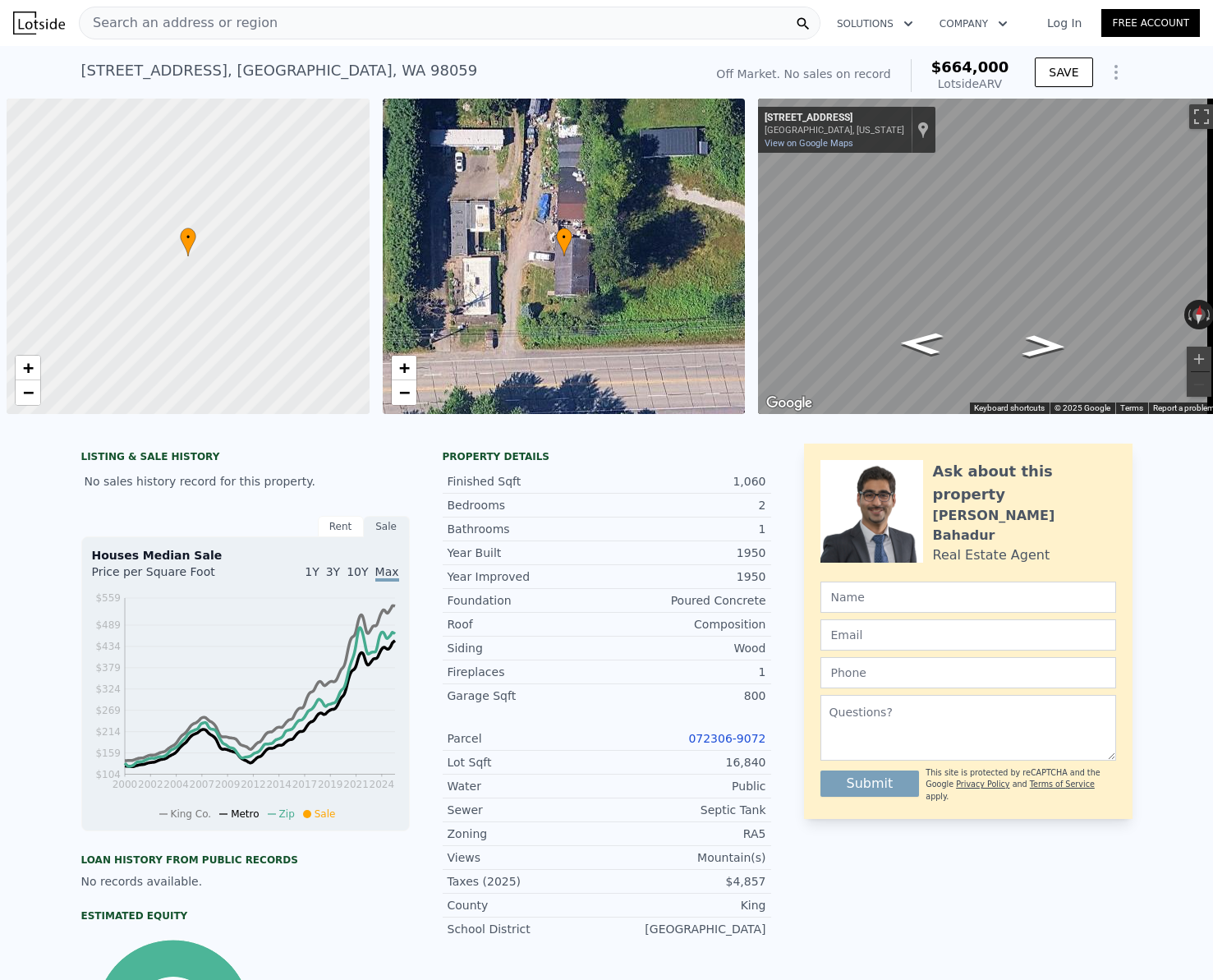
scroll to position [0, 7]
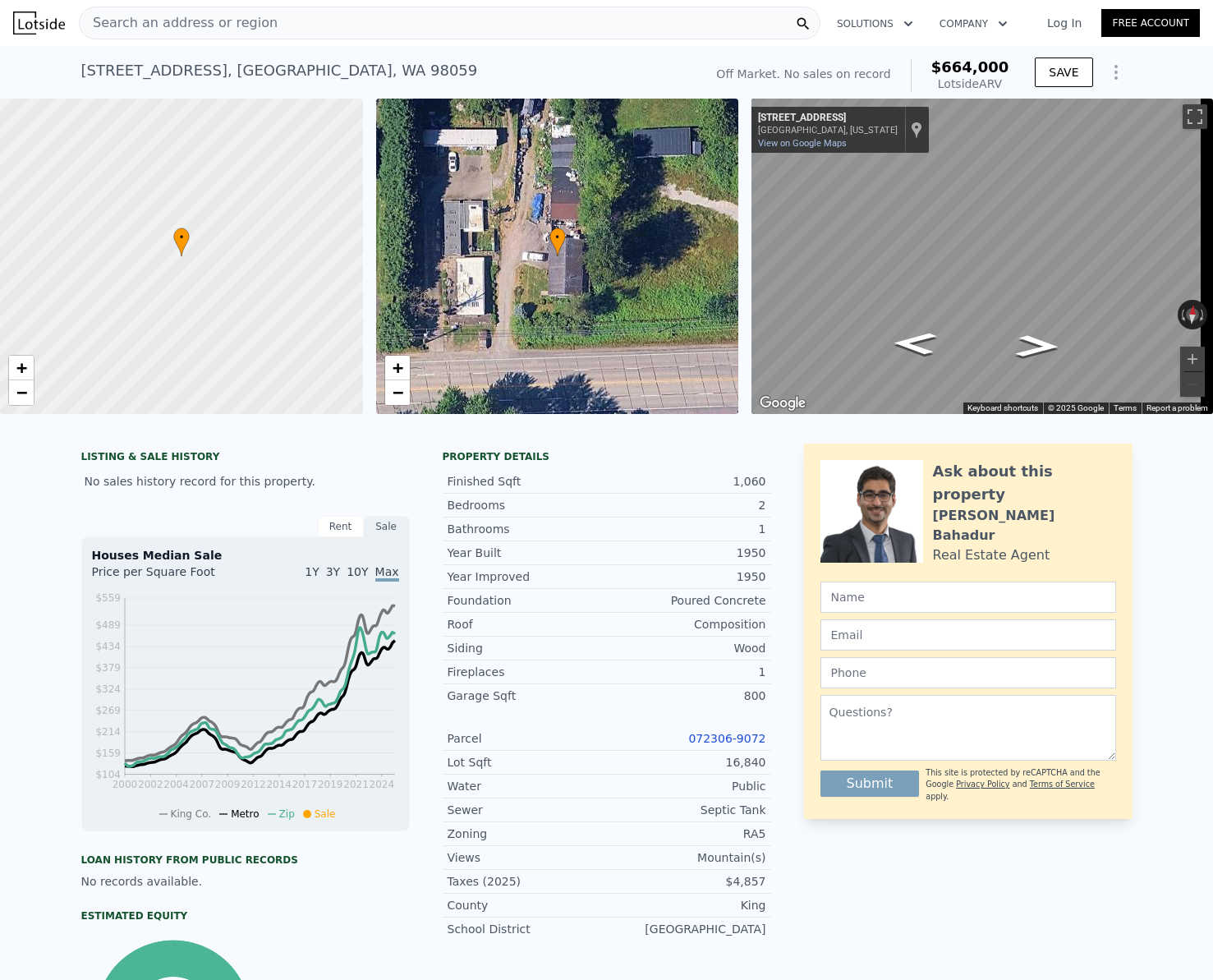
click at [227, 31] on span "Search an address or region" at bounding box center [178, 22] width 198 height 20
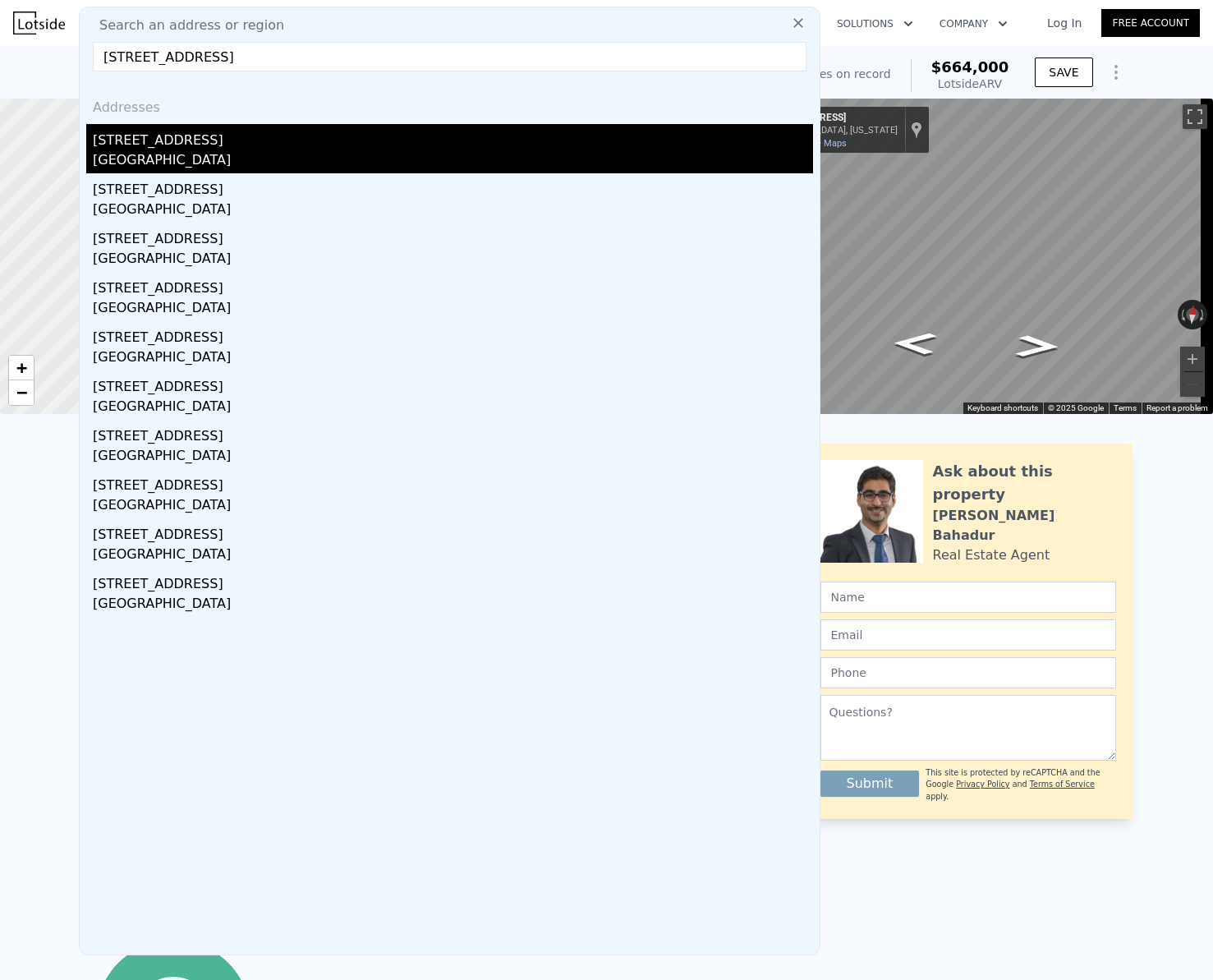
type input "[STREET_ADDRESS]"
click at [186, 153] on div "[GEOGRAPHIC_DATA]" at bounding box center [452, 162] width 720 height 23
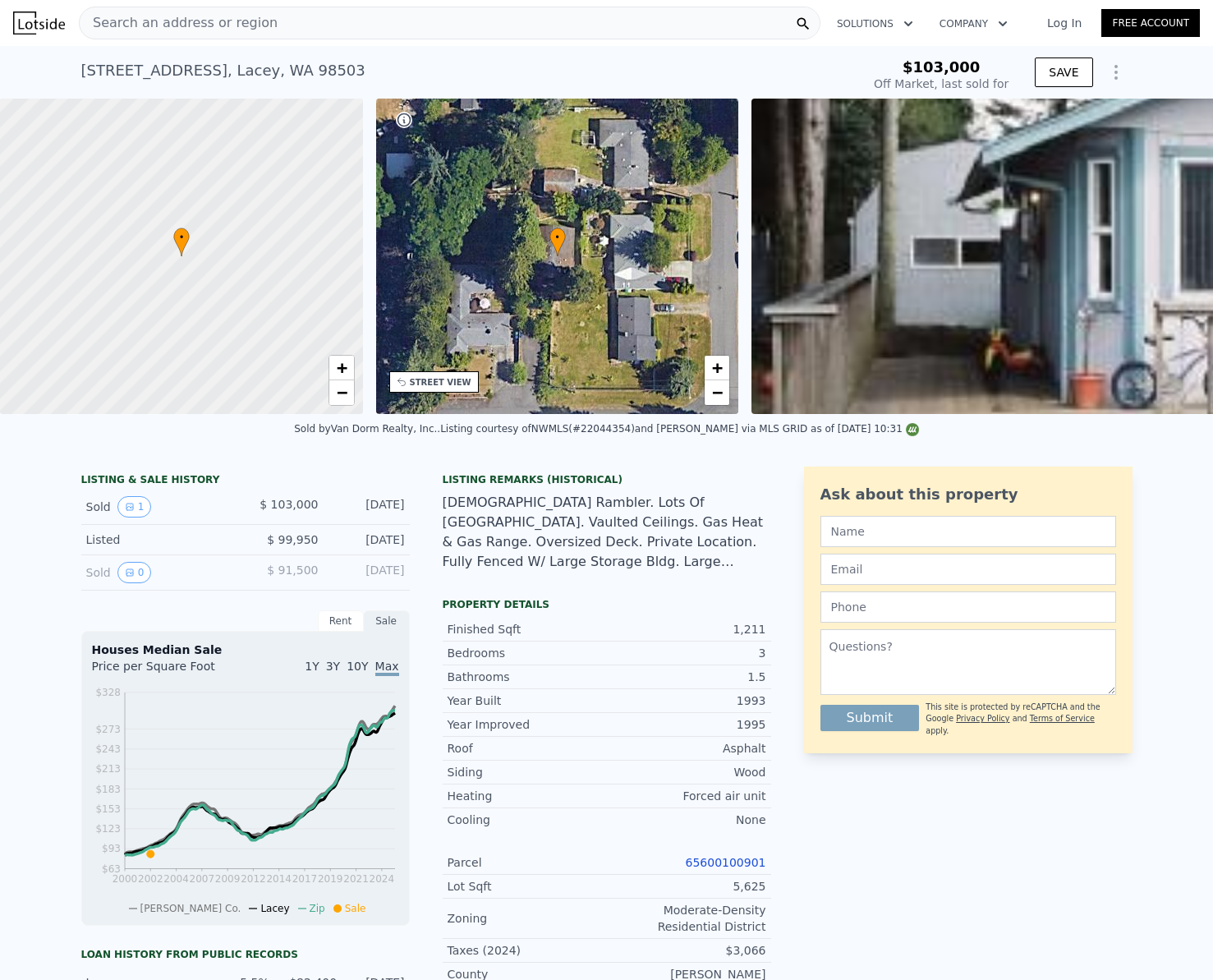
type input "$ 407,000"
type input "$ 267,366"
click at [315, 26] on div "Search an address or region" at bounding box center [449, 23] width 741 height 33
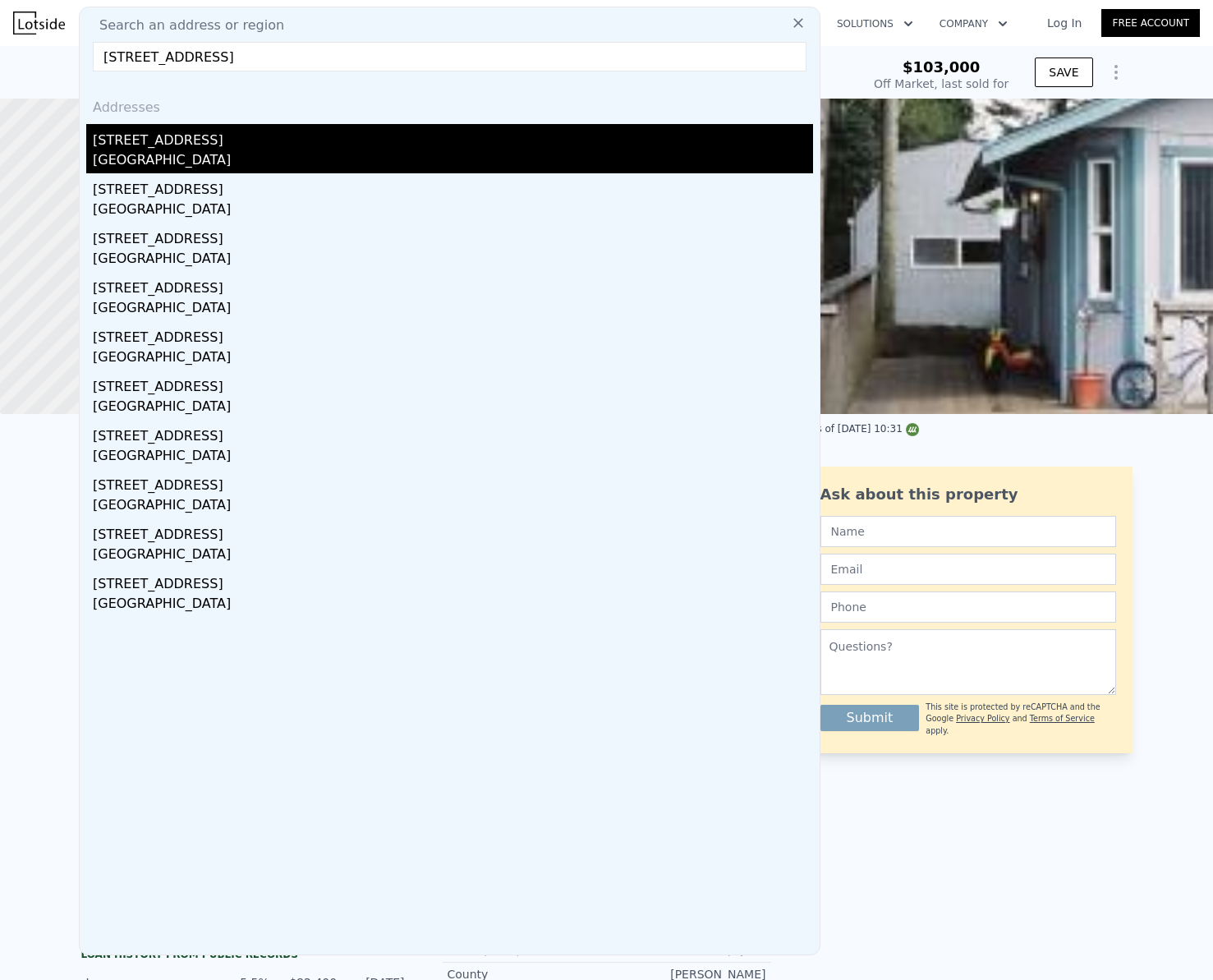
type input "[STREET_ADDRESS]"
click at [193, 143] on div "[STREET_ADDRESS]" at bounding box center [452, 137] width 720 height 26
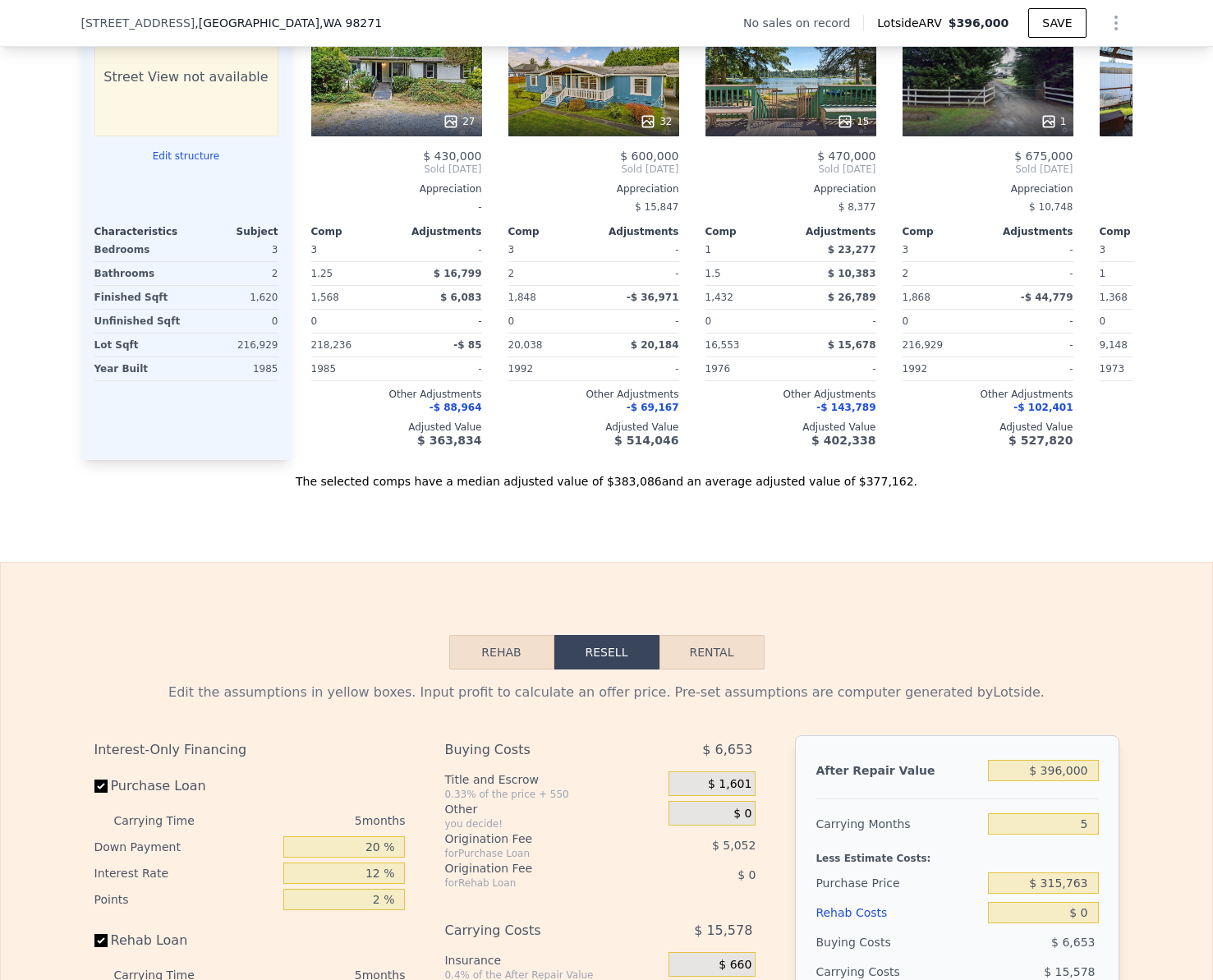
scroll to position [1965, 0]
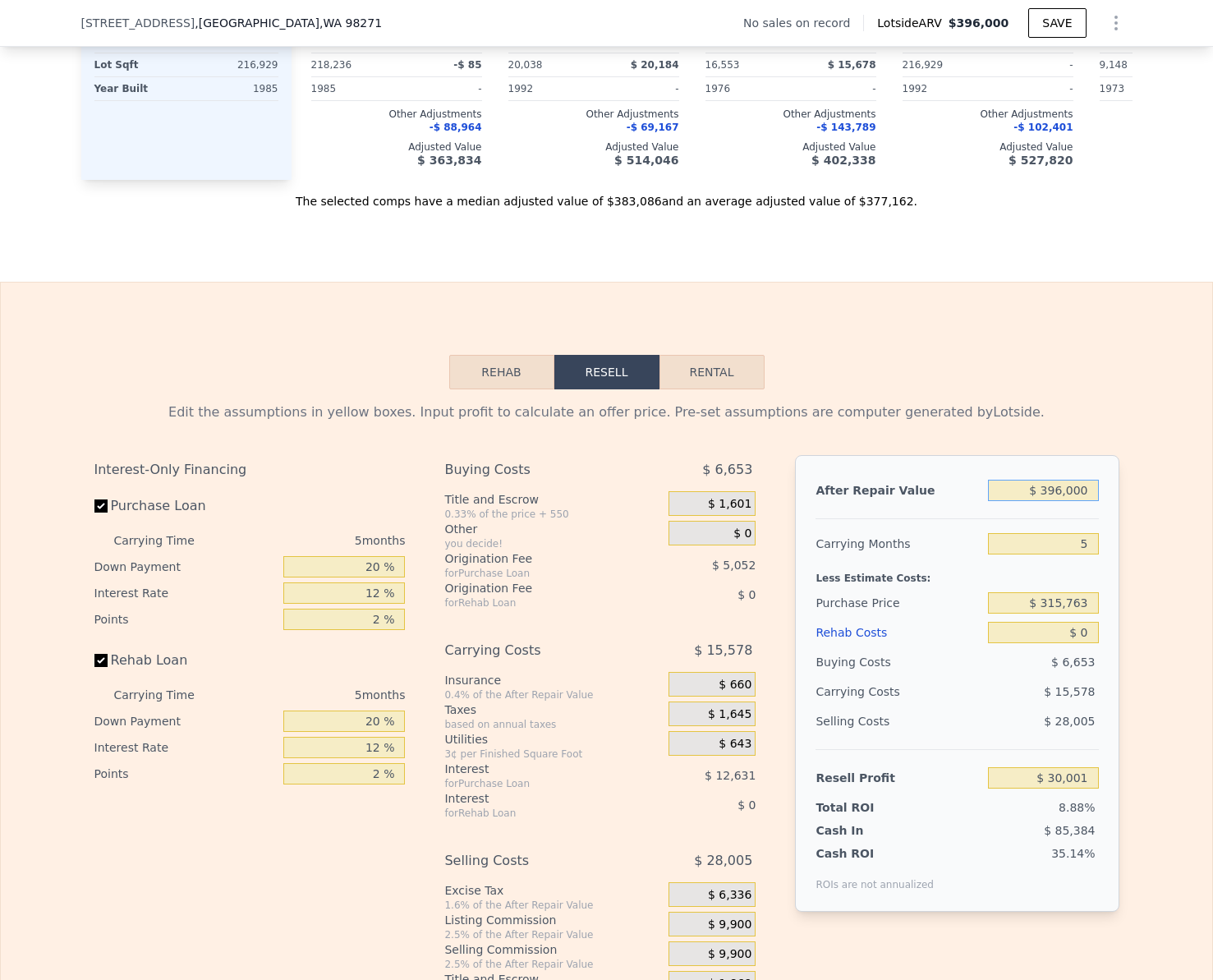
click at [1085, 501] on input "$ 396,000" at bounding box center [1042, 490] width 110 height 22
type input "$ 5"
type input "-$ 337,879"
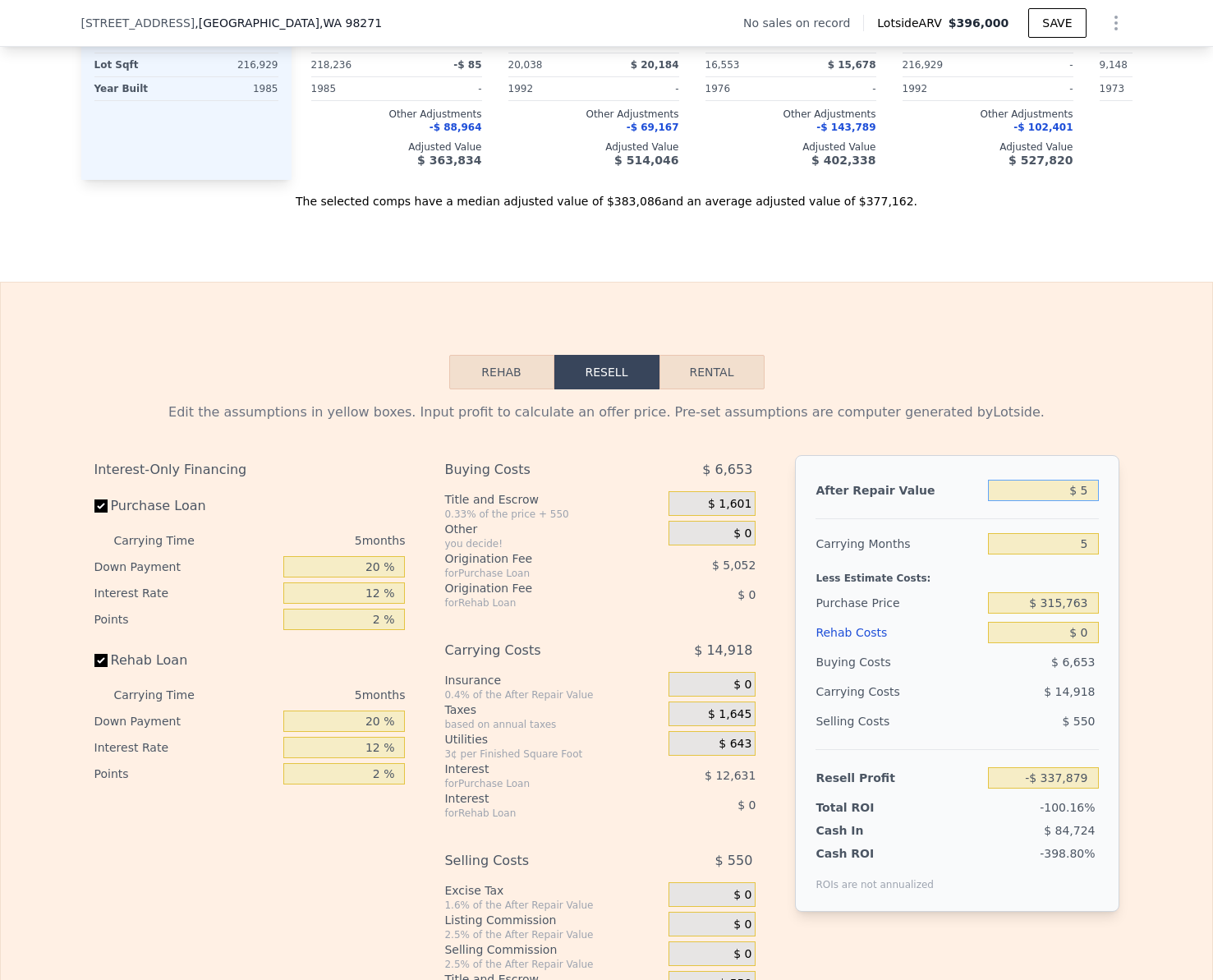
type input "$ 58"
type input "-$ 337,829"
type input "$ 585"
type input "-$ 337,341"
type input "$ 5,850"
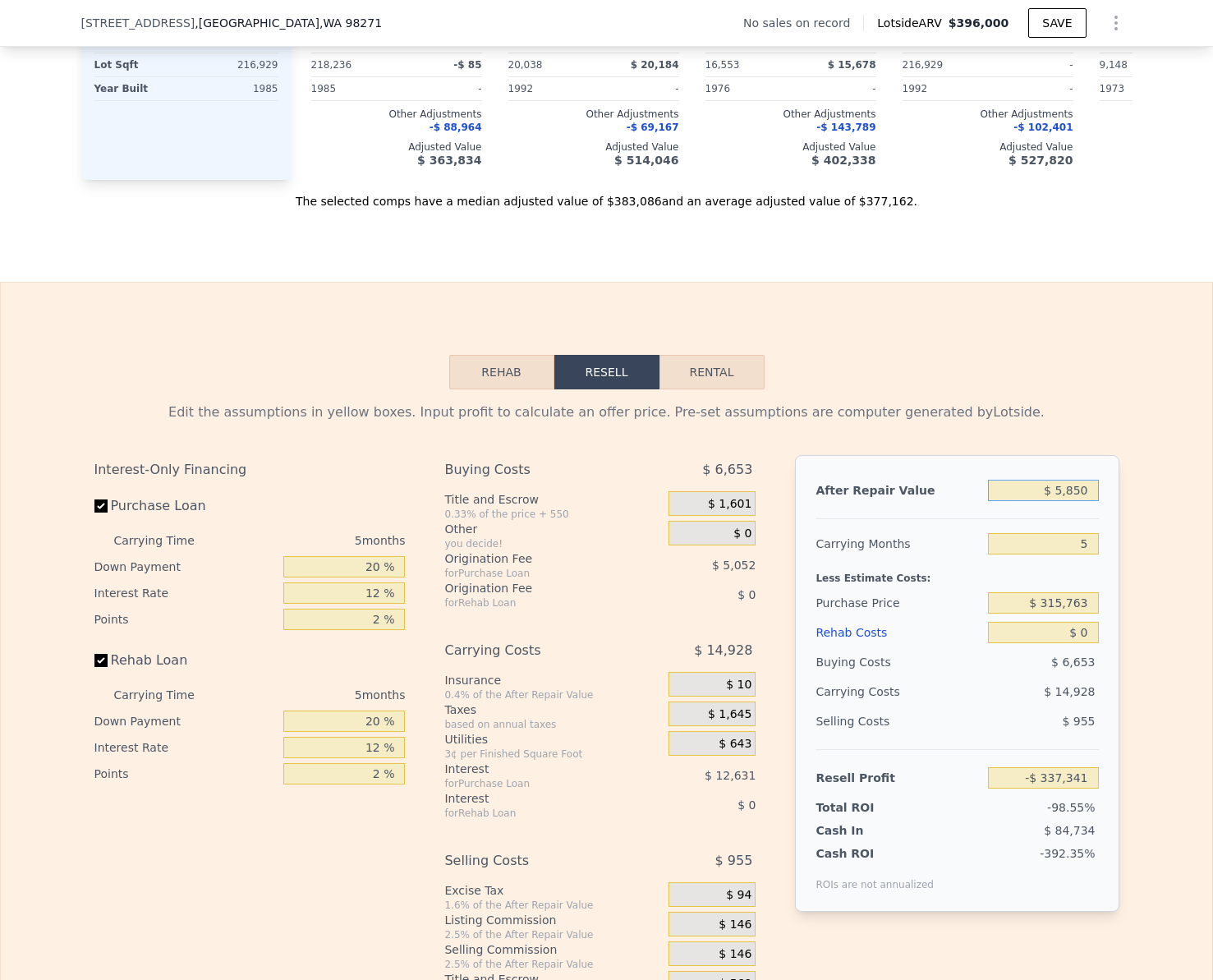
type input "-$ 332,449"
type input "$ 58,500"
type input "-$ 283,539"
type input "$ 585,000"
type input "$ 205,583"
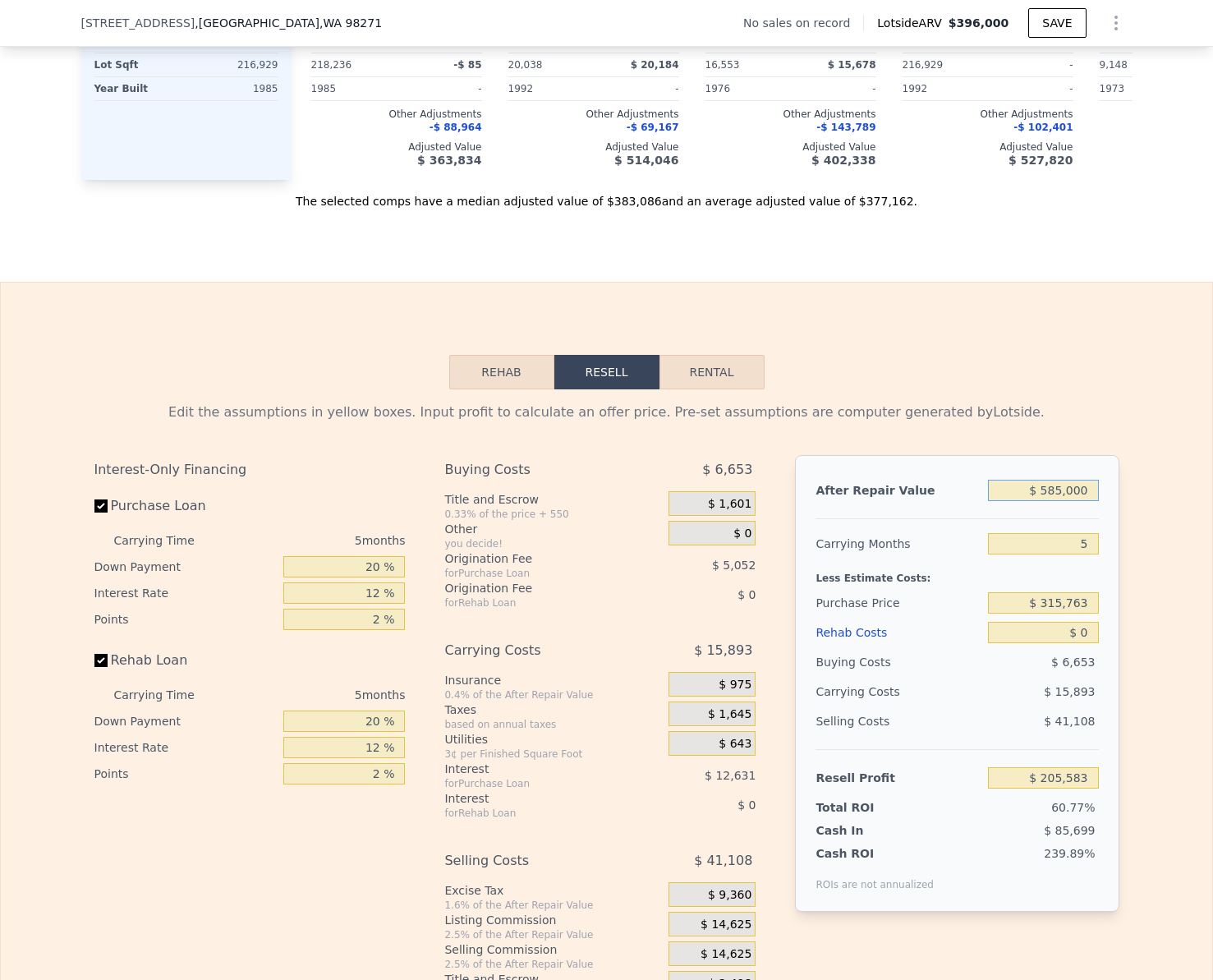
type input "$ 585,000"
click at [99, 667] on input "Rehab Loan" at bounding box center [100, 659] width 13 height 13
checkbox input "false"
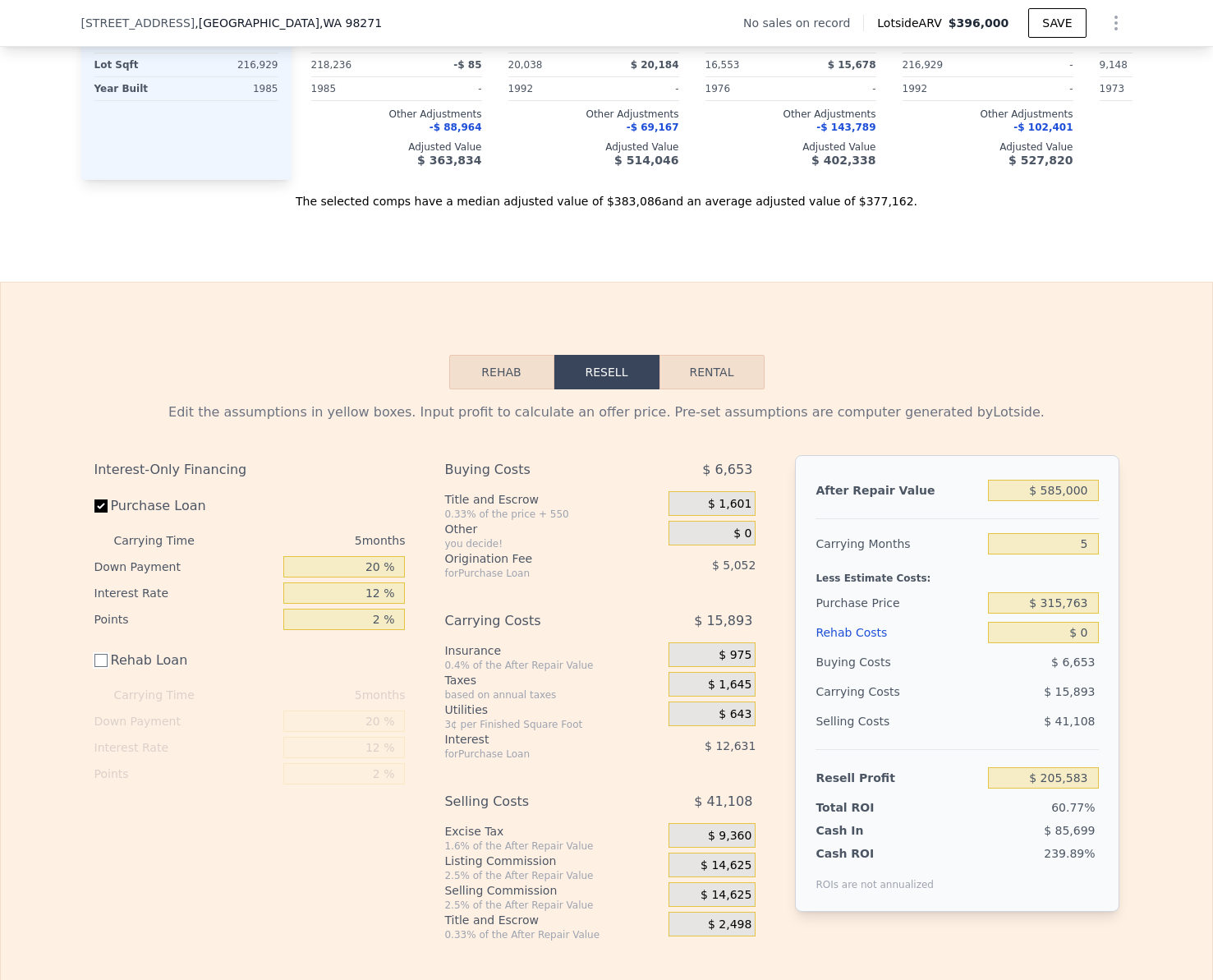
click at [467, 389] on button "Rehab" at bounding box center [502, 372] width 105 height 35
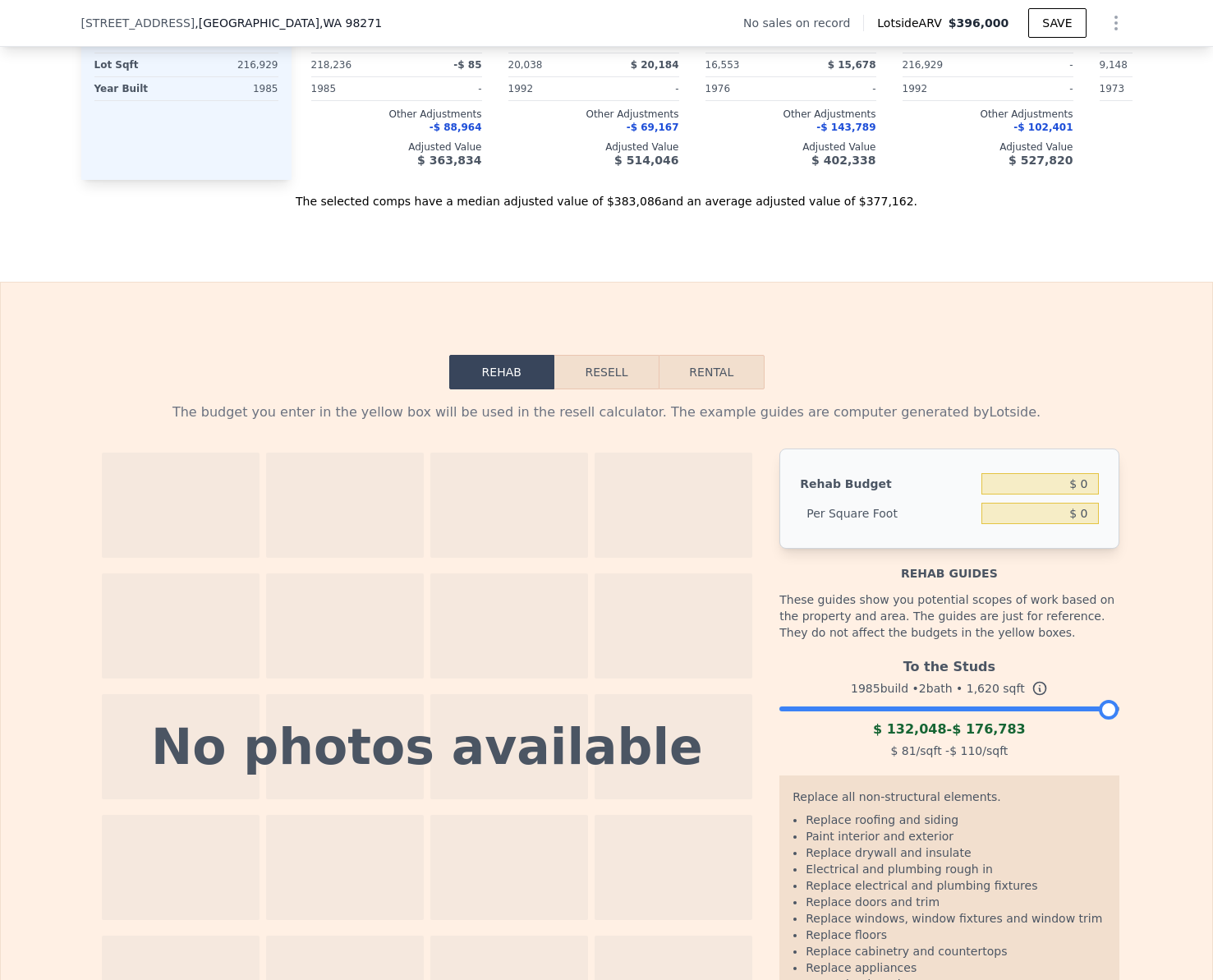
click at [897, 742] on div "To the Studs 1985 build • 2 bath • 1,620 sqft $ 132,048 - $ 176,783 $ 81 /sqft …" at bounding box center [949, 706] width 339 height 111
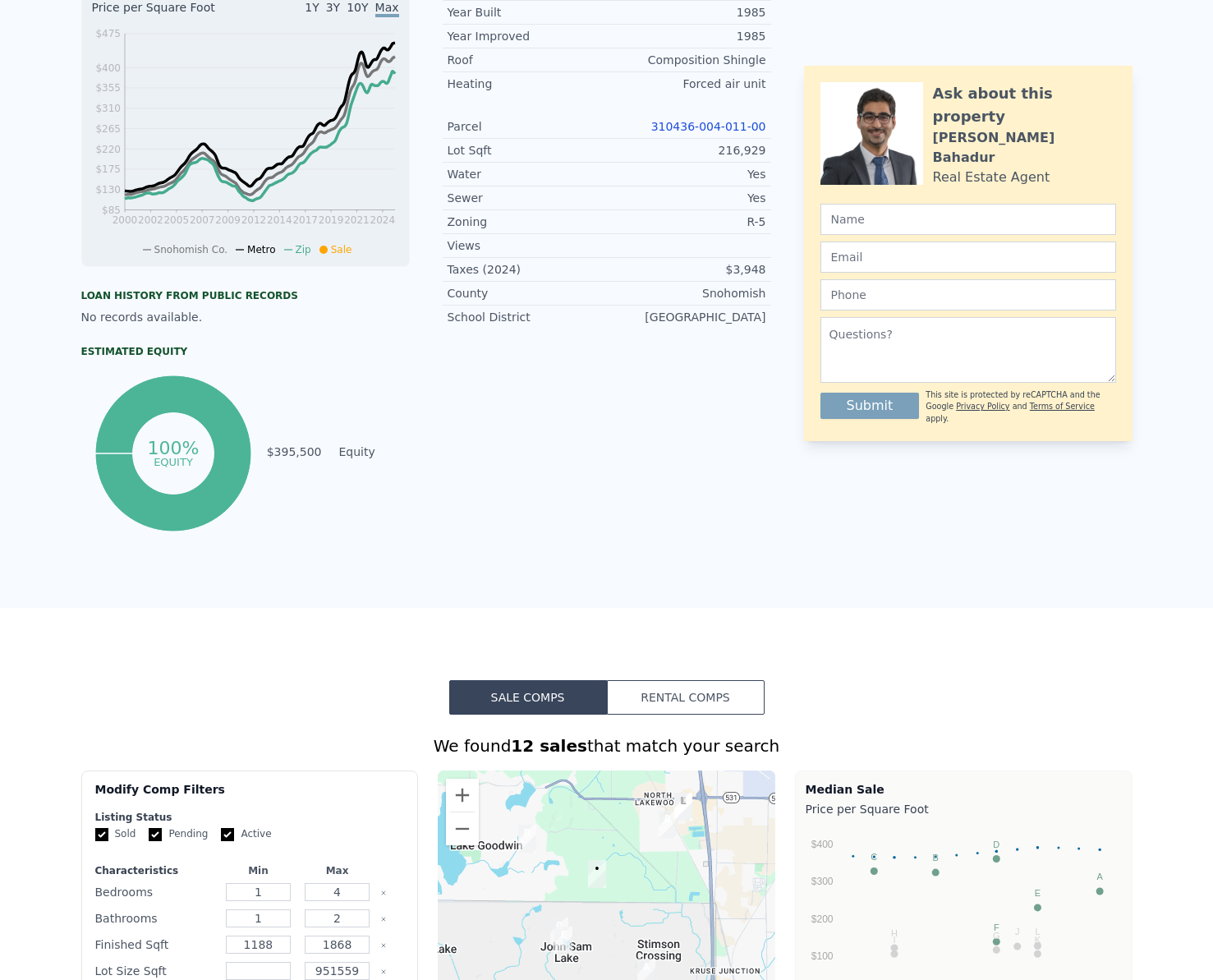
scroll to position [0, 0]
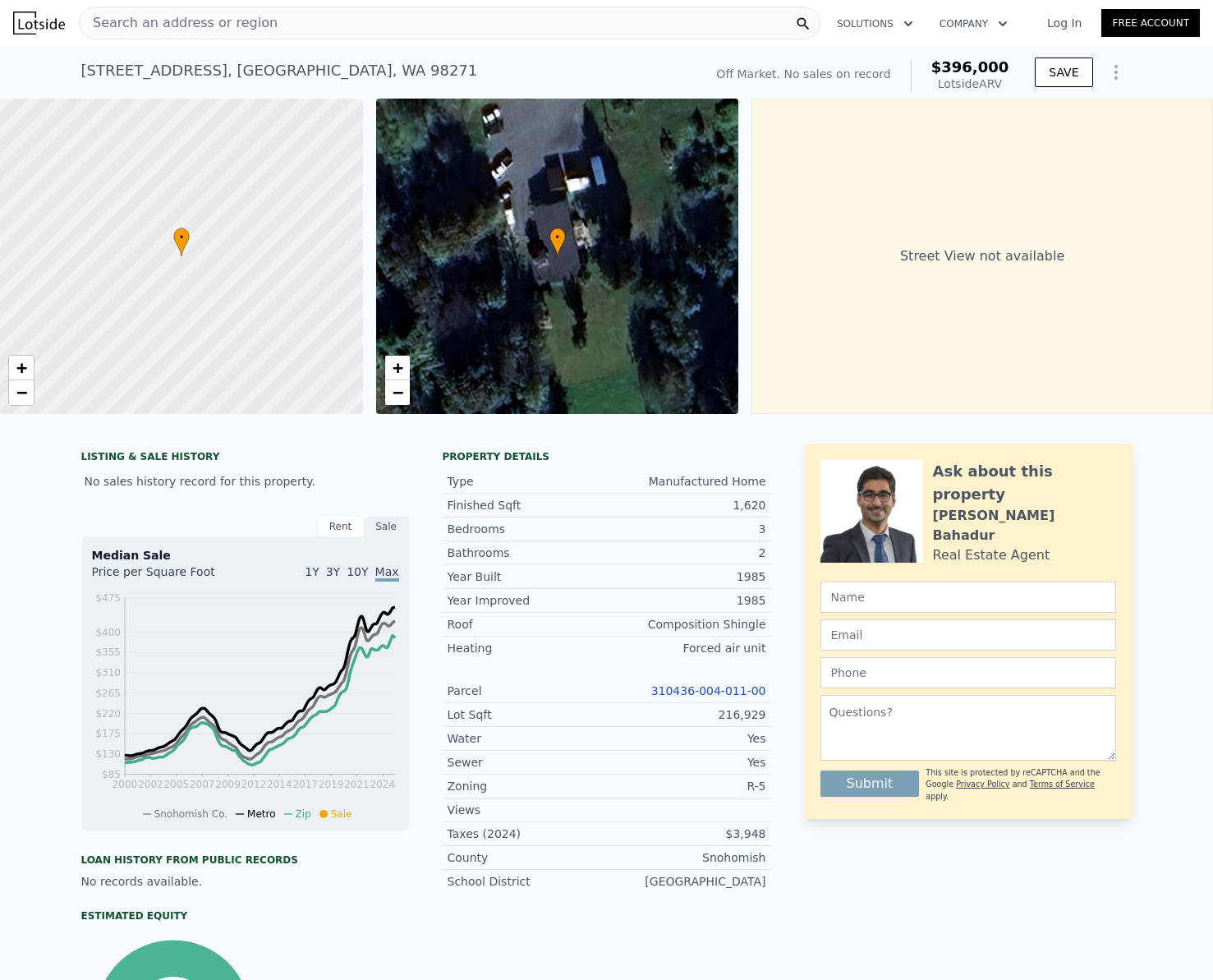
click at [243, 9] on div "Search an address or region" at bounding box center [178, 23] width 198 height 31
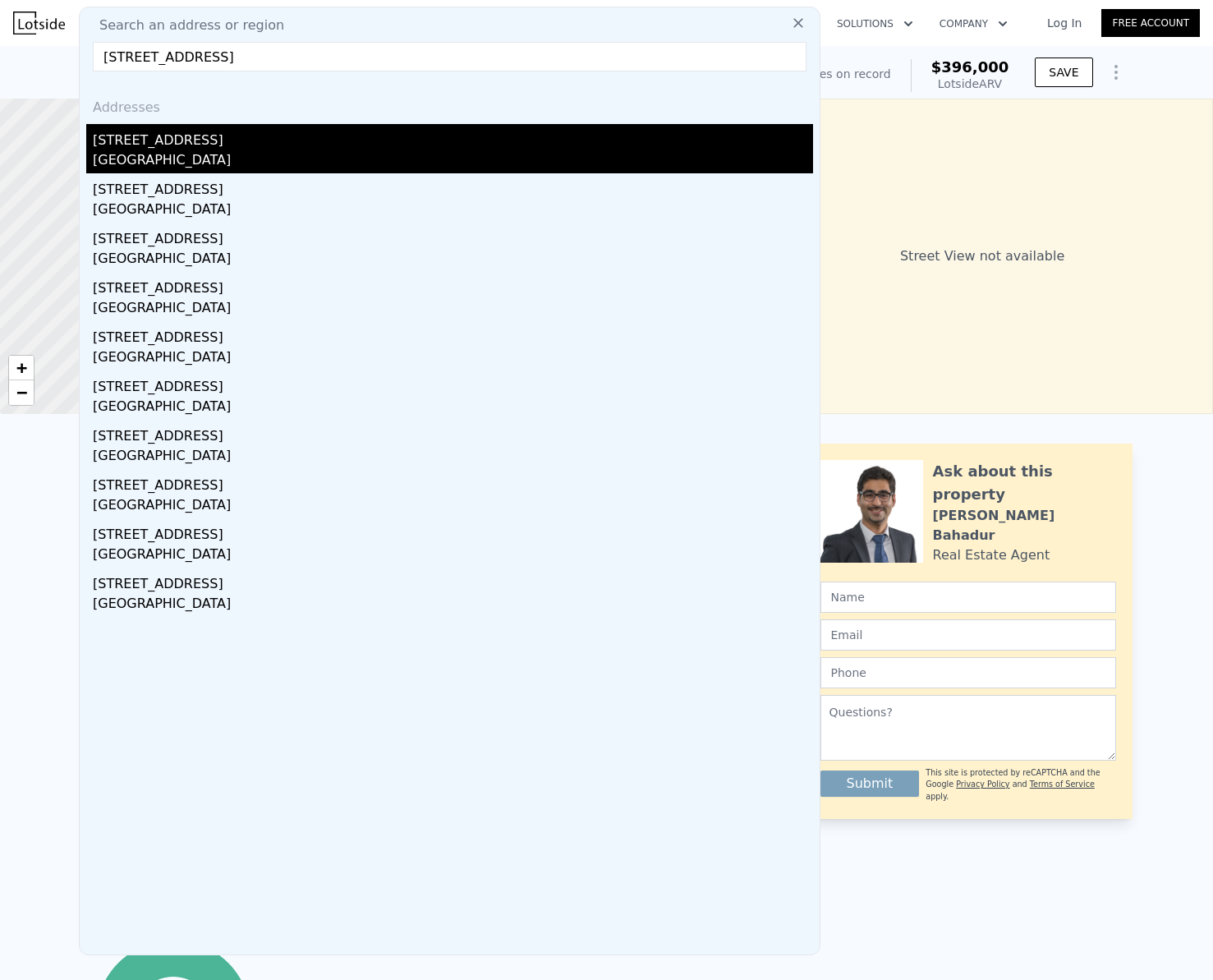
type input "[STREET_ADDRESS]"
click at [174, 166] on div "[GEOGRAPHIC_DATA]" at bounding box center [452, 162] width 720 height 23
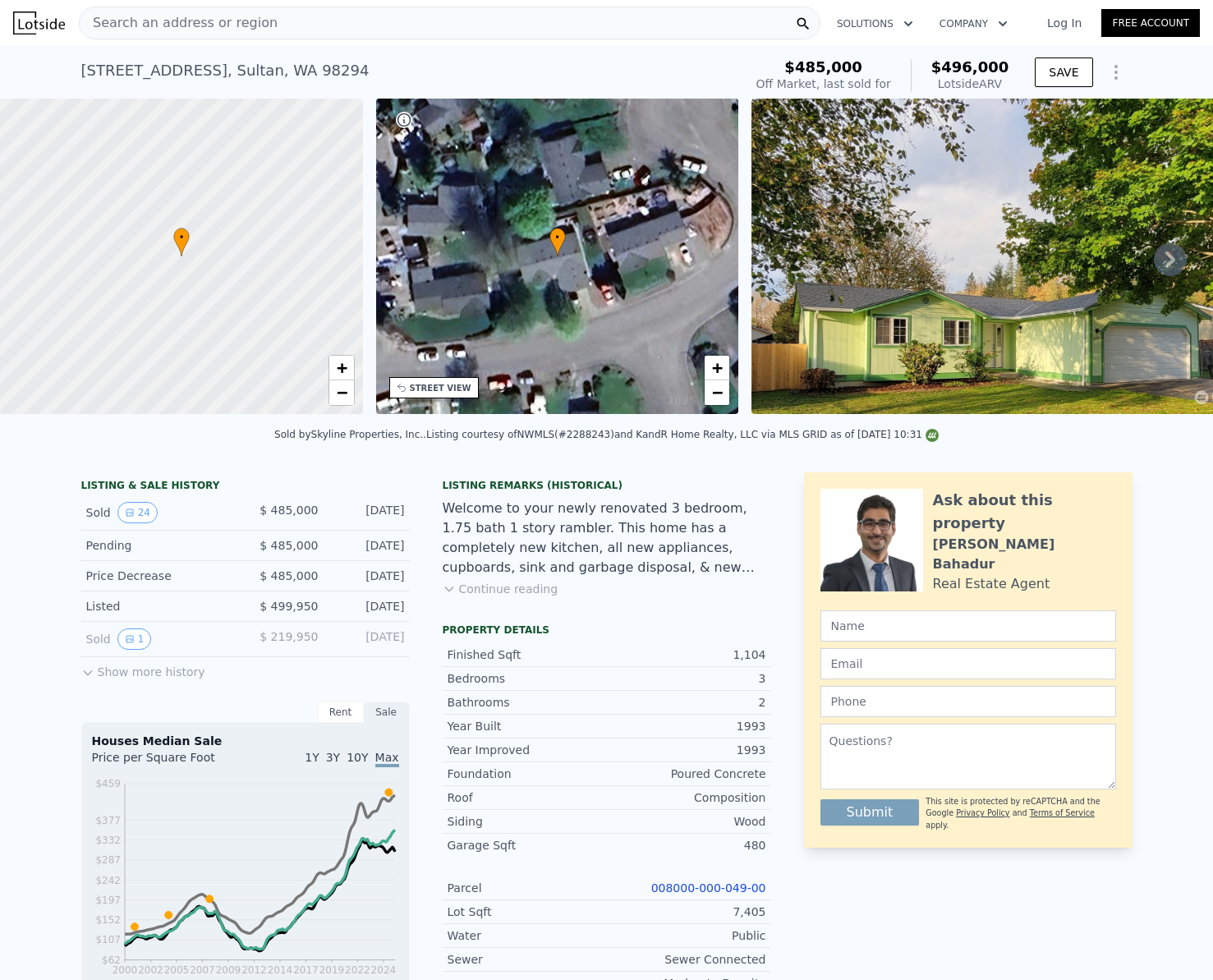
click at [254, 39] on div "Search an address or region" at bounding box center [449, 23] width 741 height 33
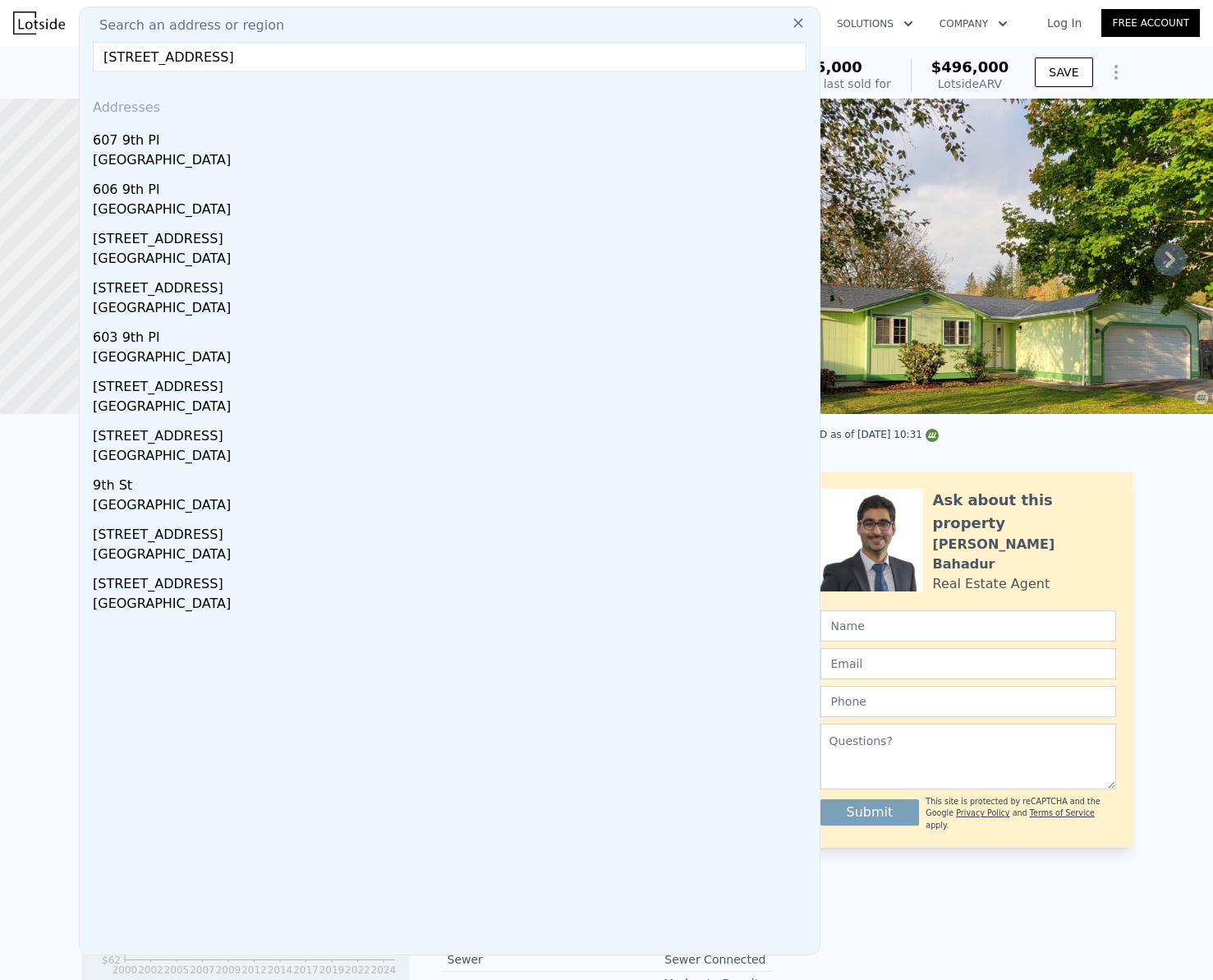
type input "[STREET_ADDRESS]"
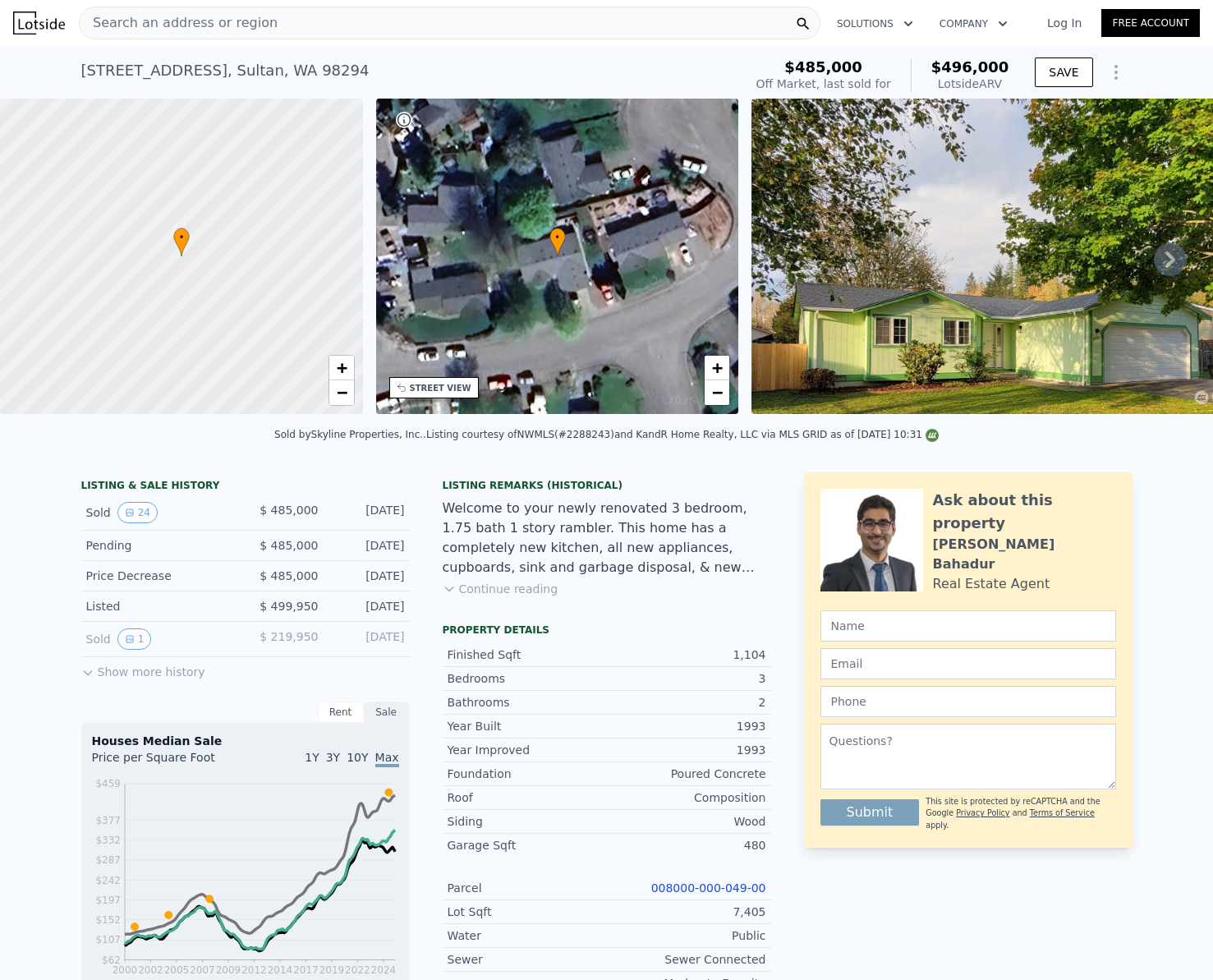
click at [188, 28] on span "Search an address or region" at bounding box center [178, 22] width 198 height 20
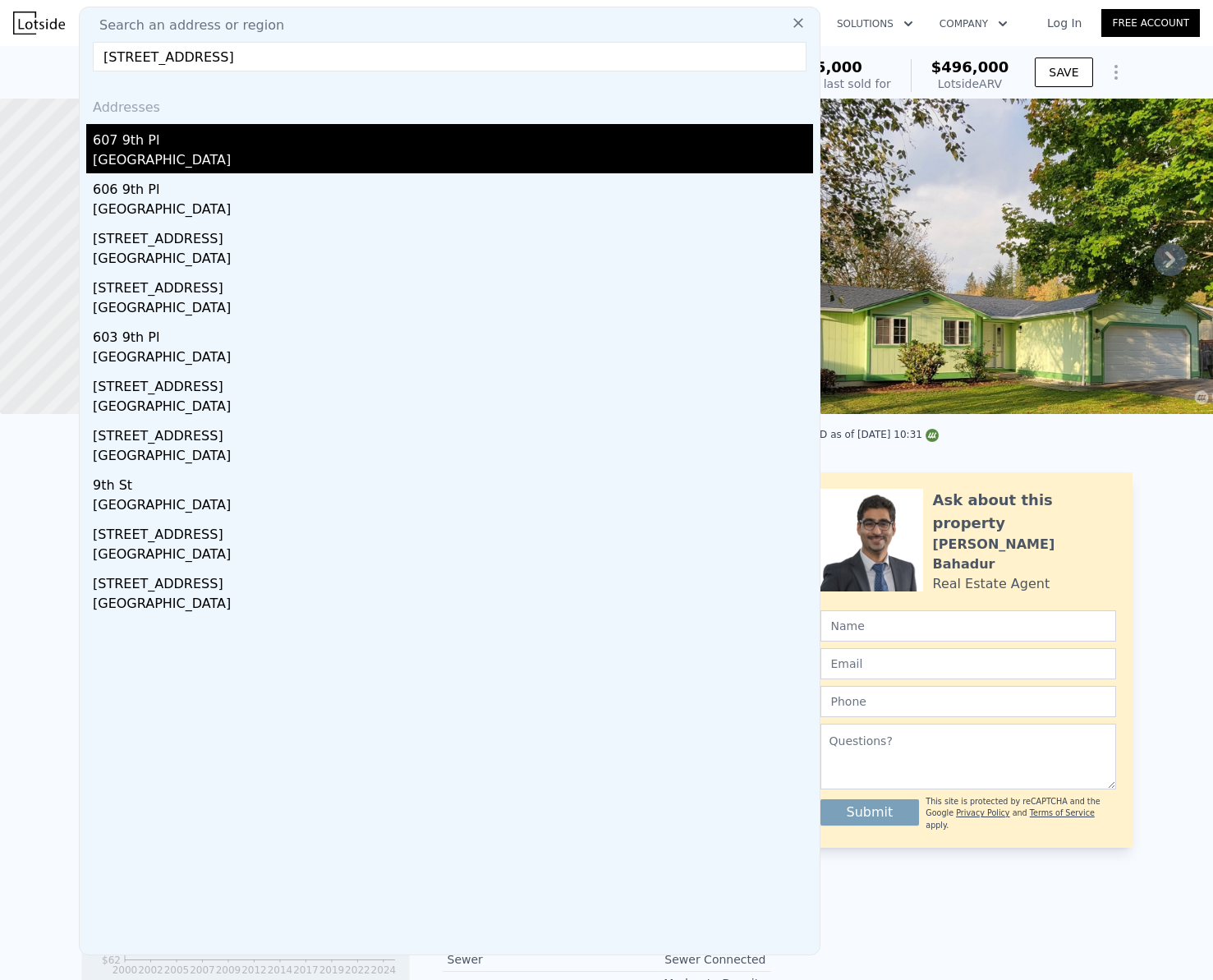
type input "[STREET_ADDRESS]"
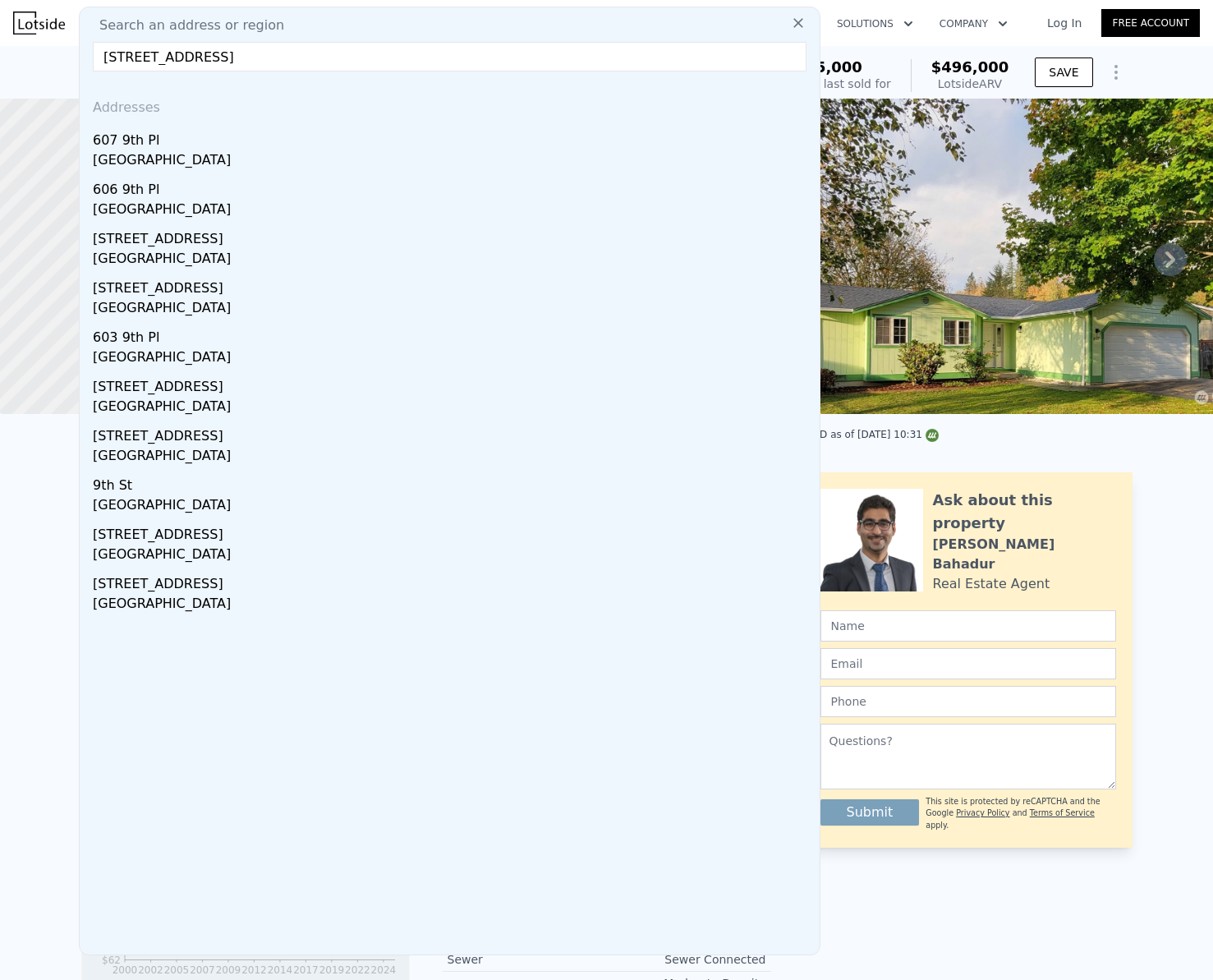
click at [175, 162] on div "[GEOGRAPHIC_DATA]" at bounding box center [452, 162] width 720 height 23
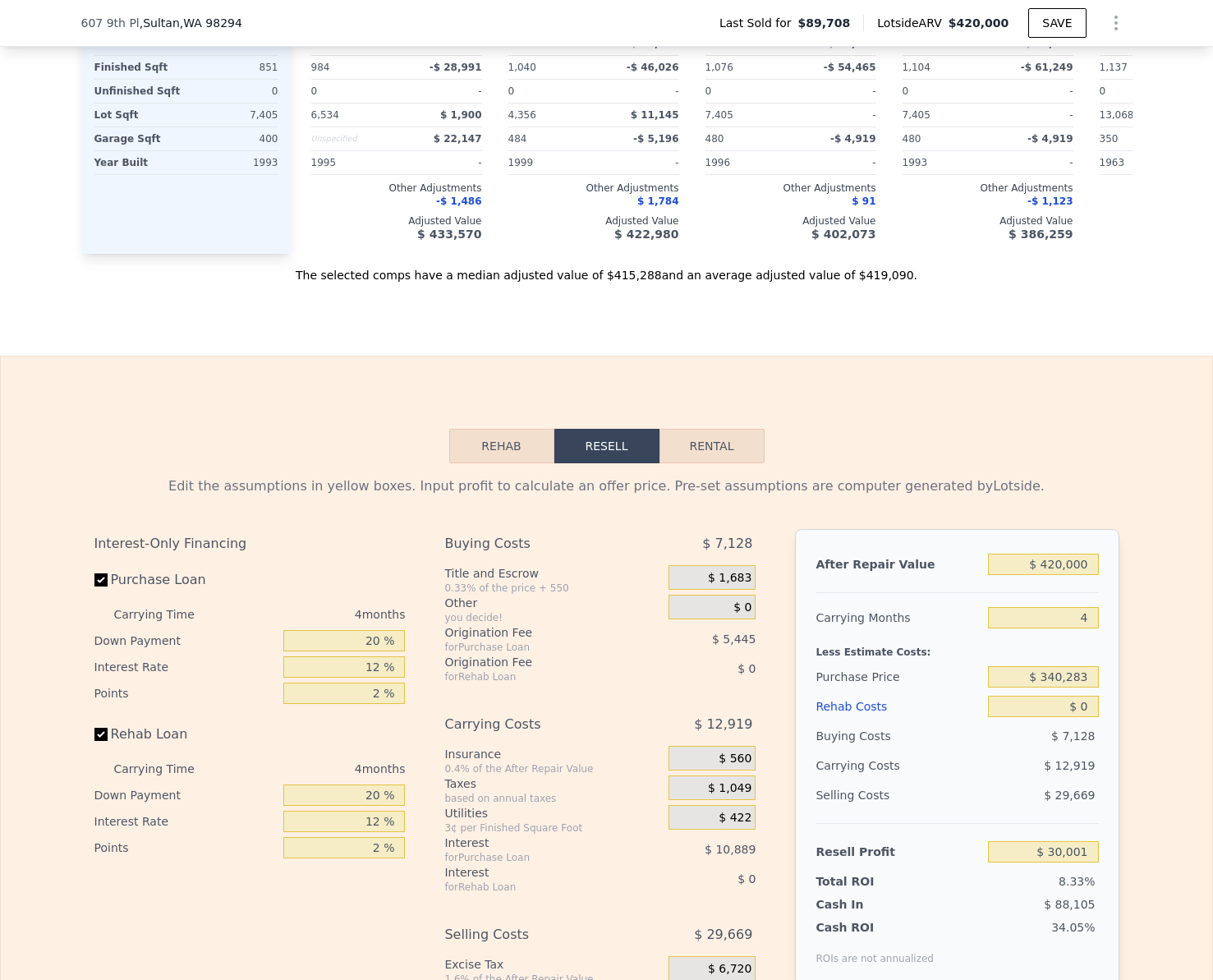
scroll to position [2047, 0]
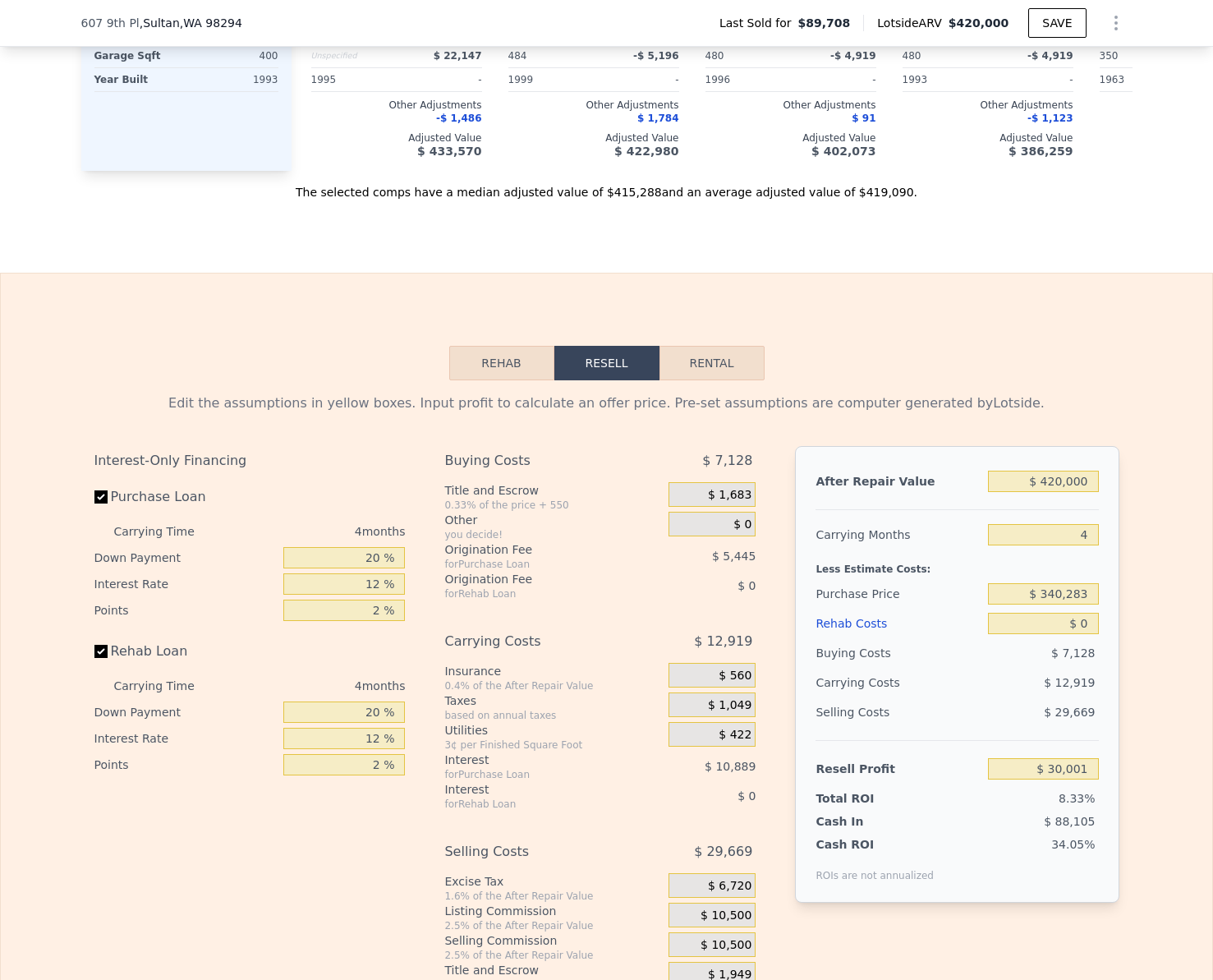
click at [491, 380] on button "Rehab" at bounding box center [502, 363] width 105 height 35
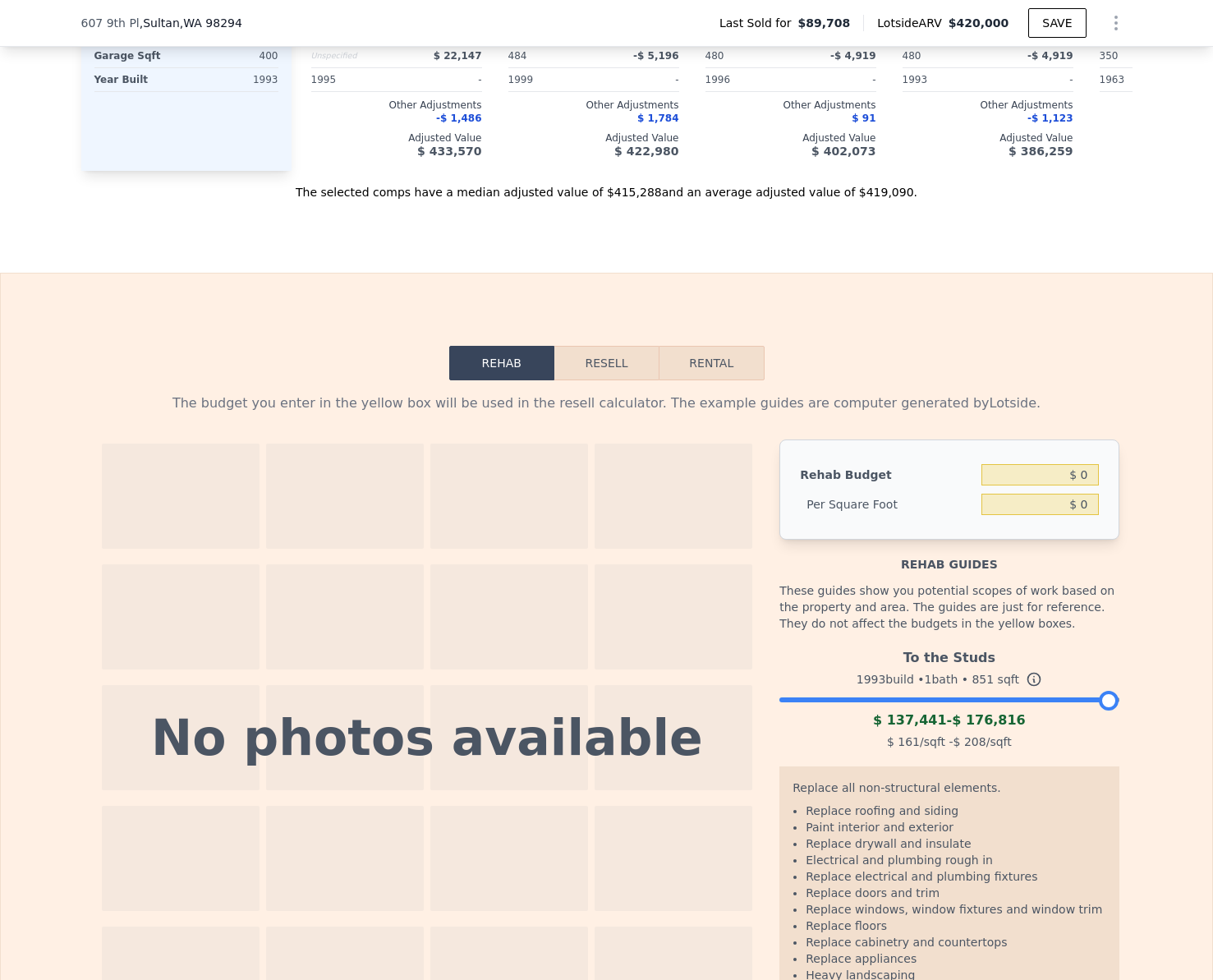
click at [700, 380] on button "Rental" at bounding box center [711, 363] width 105 height 35
select select "30"
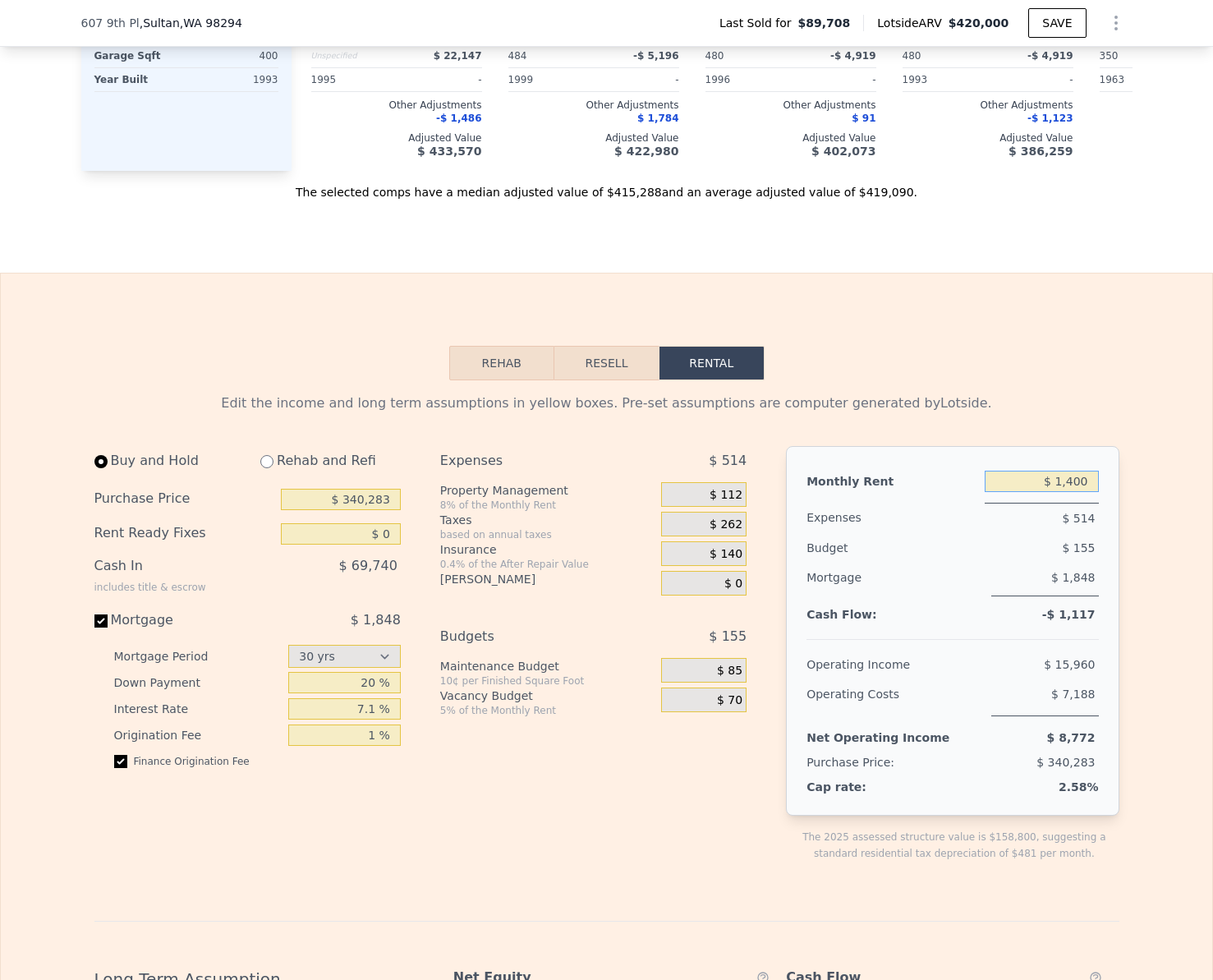
click at [1085, 492] on input "$ 1,400" at bounding box center [1041, 481] width 114 height 22
type input "$ 2,200"
click at [1185, 493] on div "Edit the income and long term assumptions in yellow boxes. Pre-set assumptions …" at bounding box center [606, 938] width 1211 height 1116
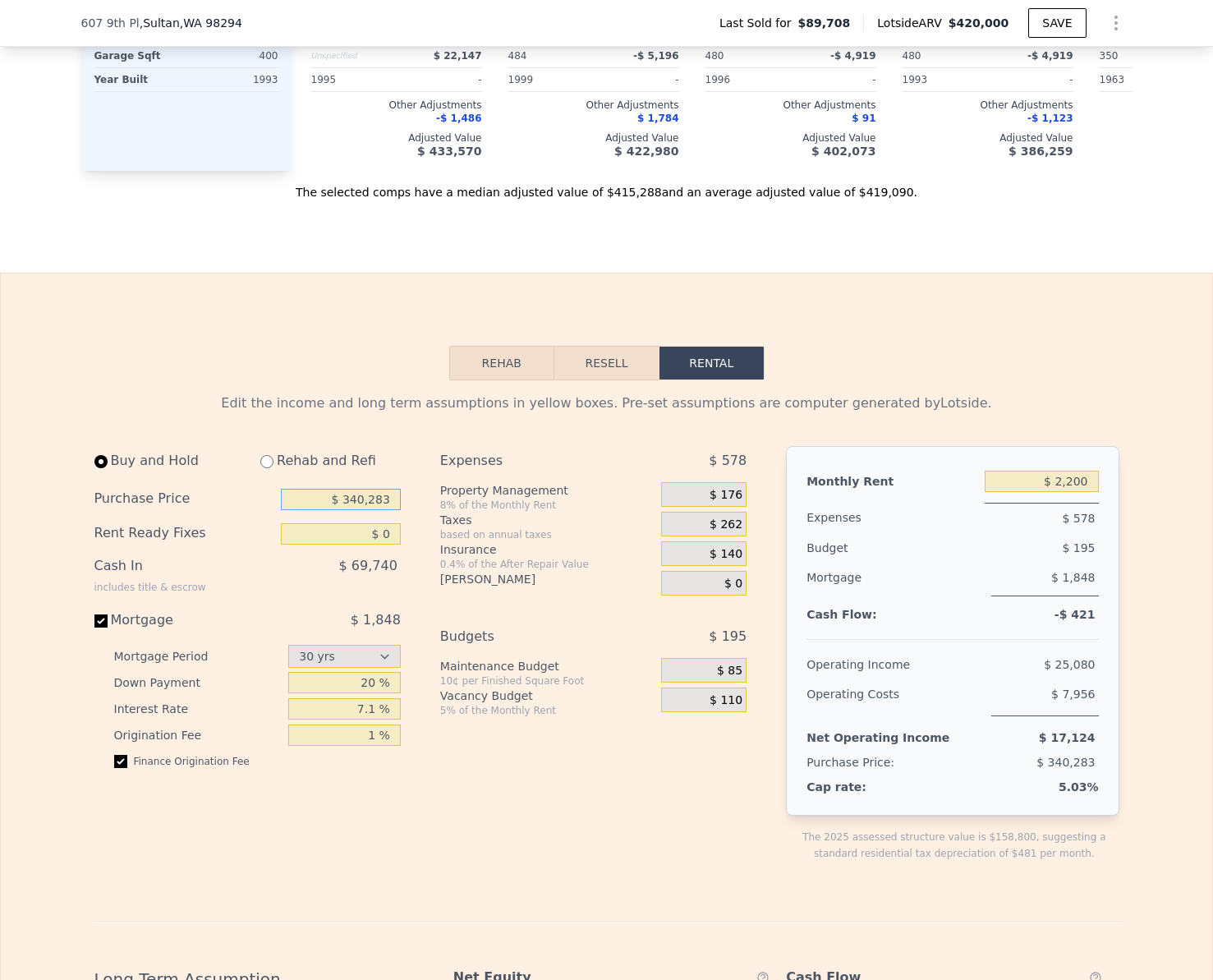
click at [374, 510] on input "$ 340,283" at bounding box center [340, 499] width 120 height 22
type input "$ 415,000"
drag, startPoint x: 929, startPoint y: 351, endPoint x: 1076, endPoint y: 482, distance: 196.9
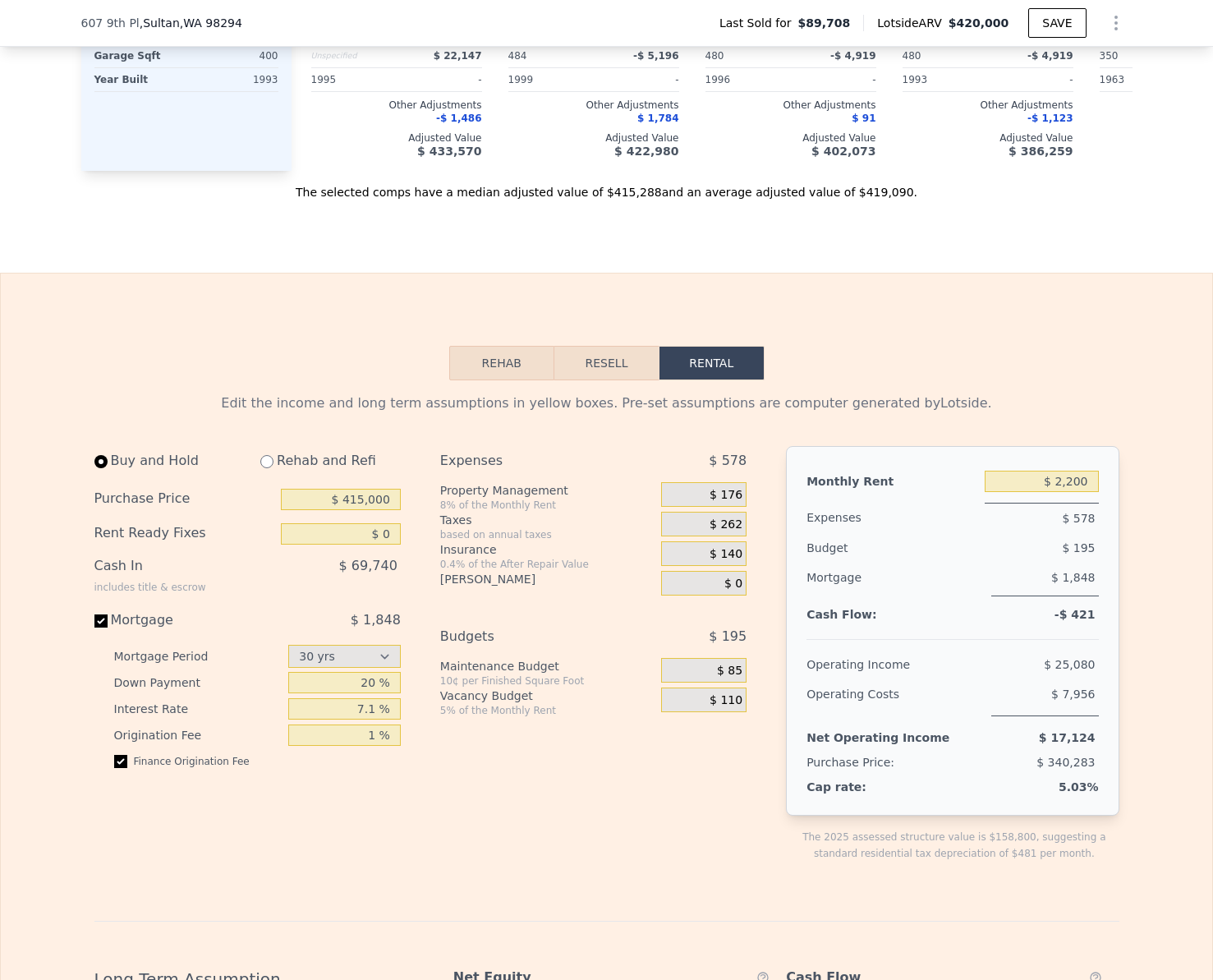
click at [932, 351] on div "Rehab Resell Rental Edit the income and long term assumptions in yellow boxes. …" at bounding box center [606, 921] width 1213 height 1297
click at [1096, 507] on div "Monthly Rent $ 2,200 Expenses $ 578 Budget $ 195 Mortgage $ 2,253 Cash Flow: -$…" at bounding box center [951, 631] width 333 height 370
click at [1083, 492] on input "$ 2,200" at bounding box center [1041, 481] width 114 height 22
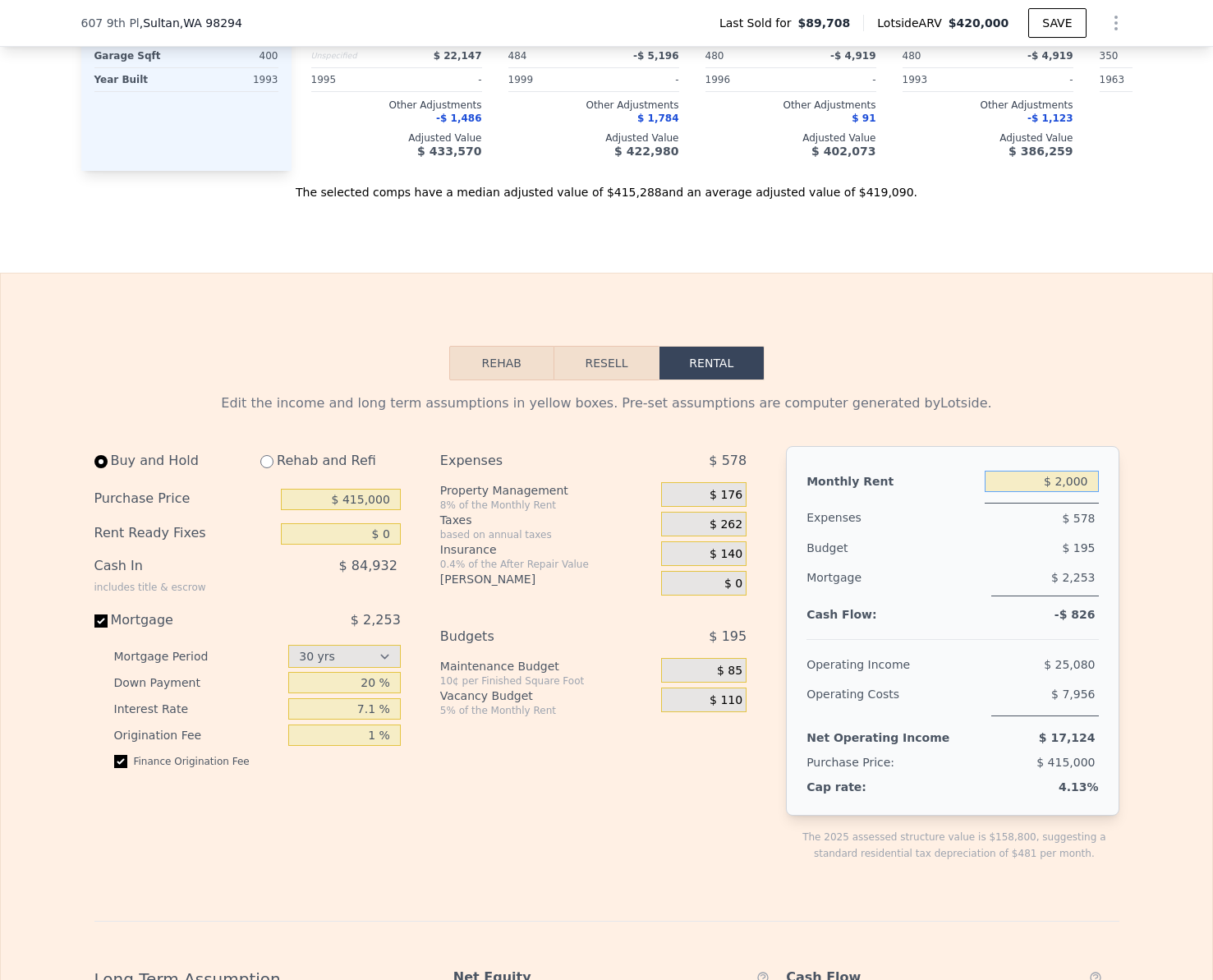
type input "$ 2,000"
click at [1115, 436] on div "Edit the income and long term assumptions in yellow boxes. Pre-set assumptions …" at bounding box center [606, 938] width 1051 height 1116
click at [539, 888] on div "Expenses $ 562 Property Management 8% of the Monthly Rent $ 160 Taxes based on …" at bounding box center [600, 666] width 320 height 442
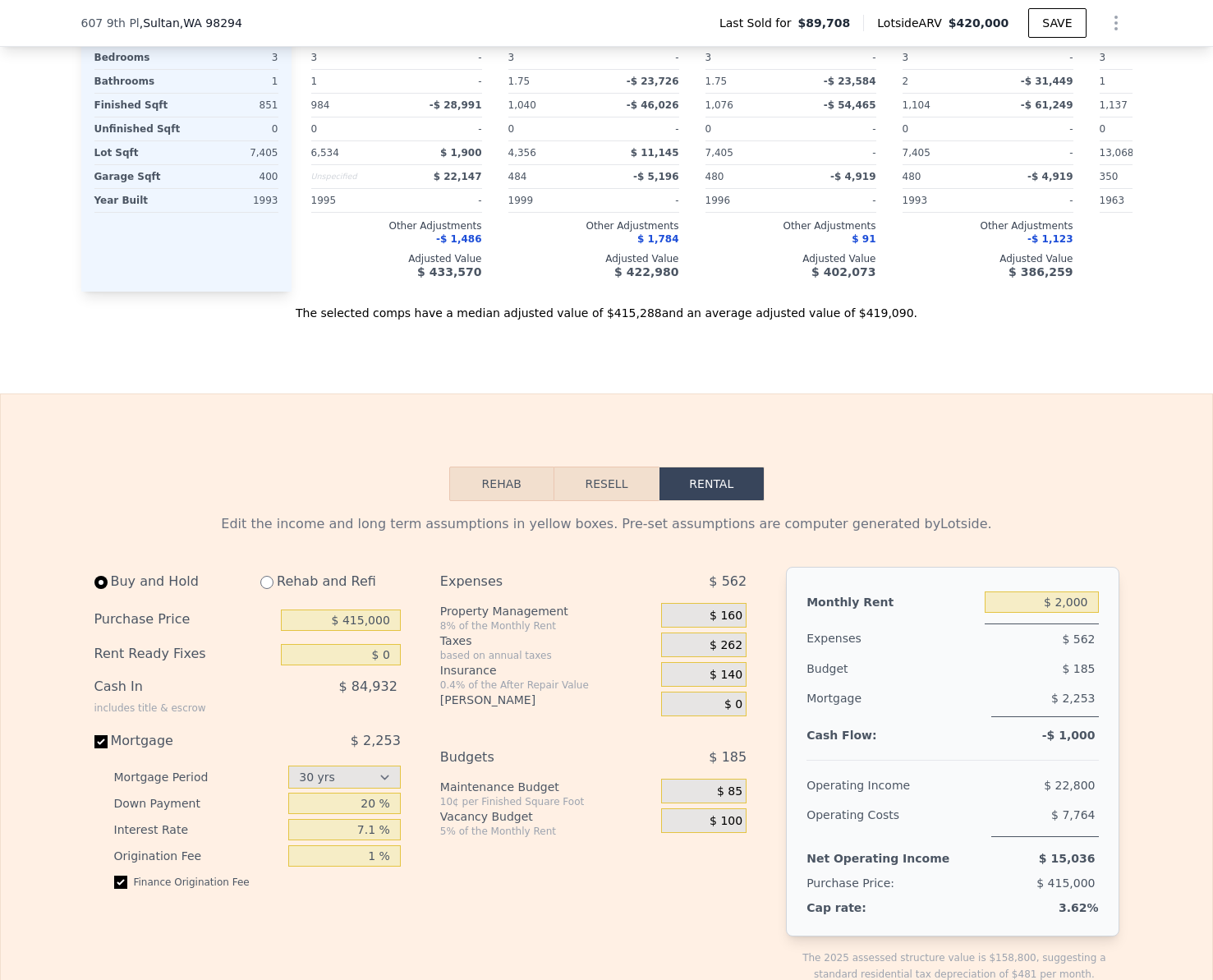
scroll to position [1937, 0]
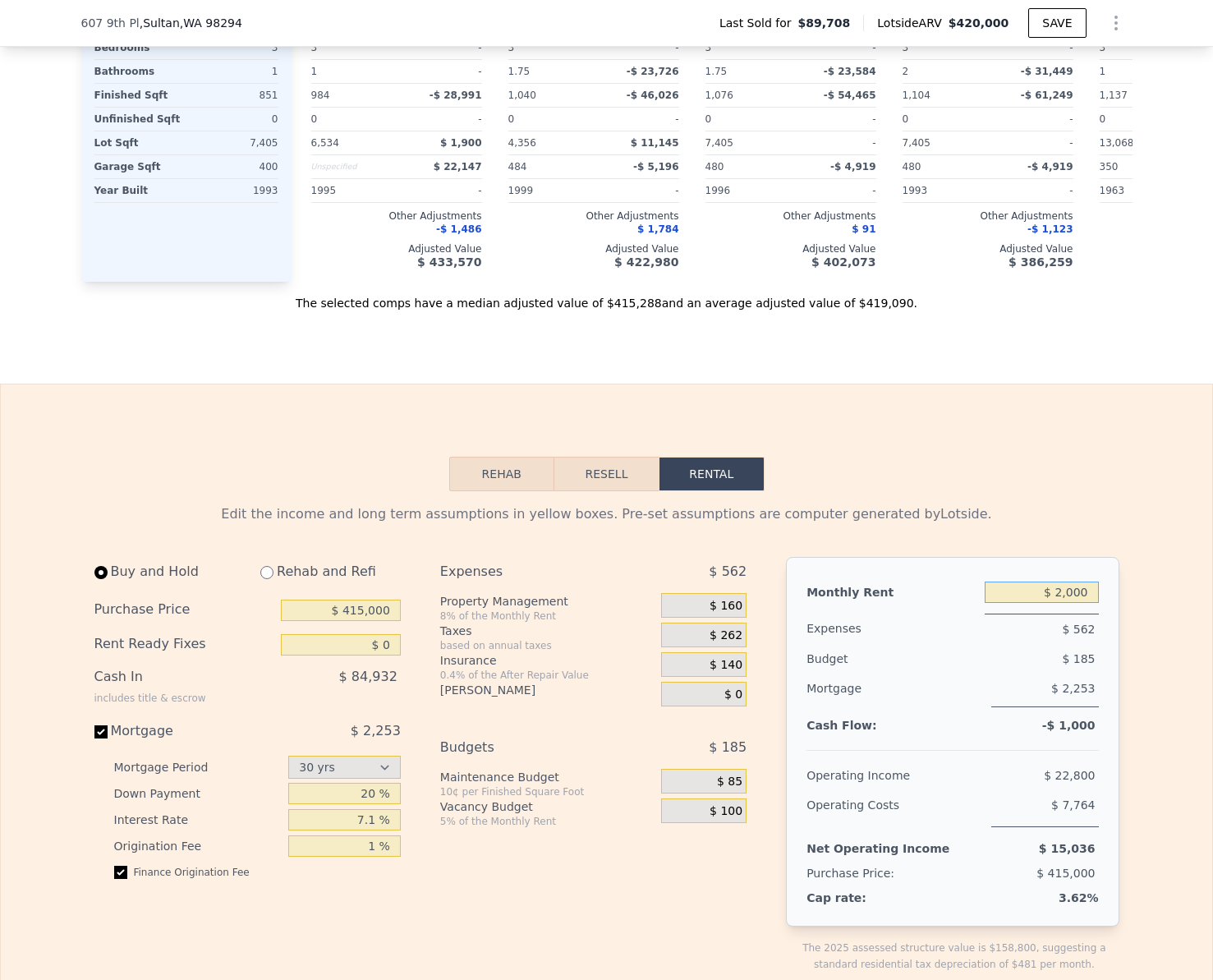
click at [1083, 603] on input "$ 2,000" at bounding box center [1041, 592] width 114 height 22
click at [378, 620] on input "$ 415,000" at bounding box center [340, 610] width 120 height 22
click at [310, 524] on div "Edit the income and long term assumptions in yellow boxes. Pre-set assumptions …" at bounding box center [606, 513] width 1025 height 20
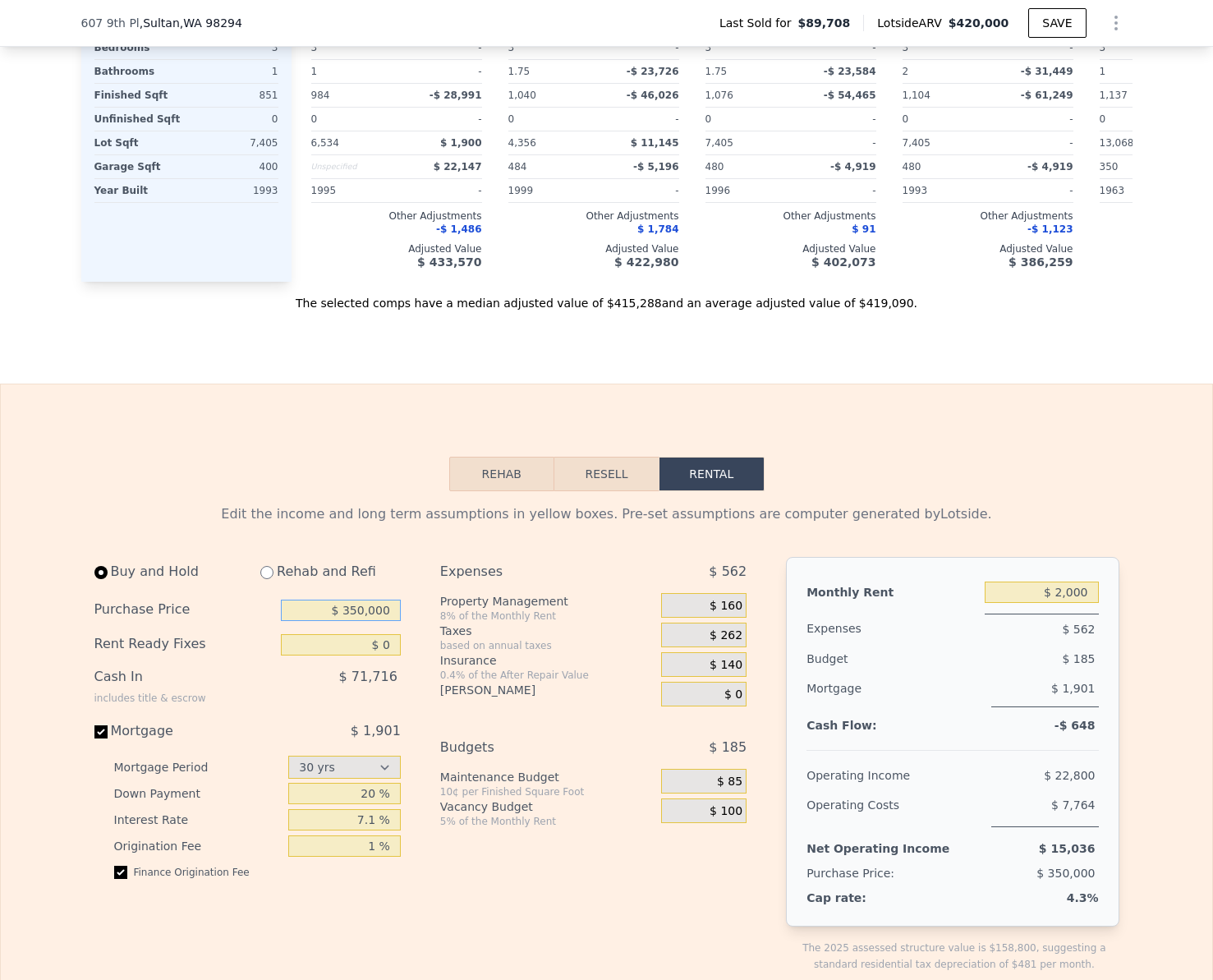
click at [388, 620] on input "$ 350,000" at bounding box center [340, 610] width 120 height 22
type input "$ 300,000"
click at [335, 524] on div "Edit the income and long term assumptions in yellow boxes. Pre-set assumptions …" at bounding box center [606, 513] width 1025 height 20
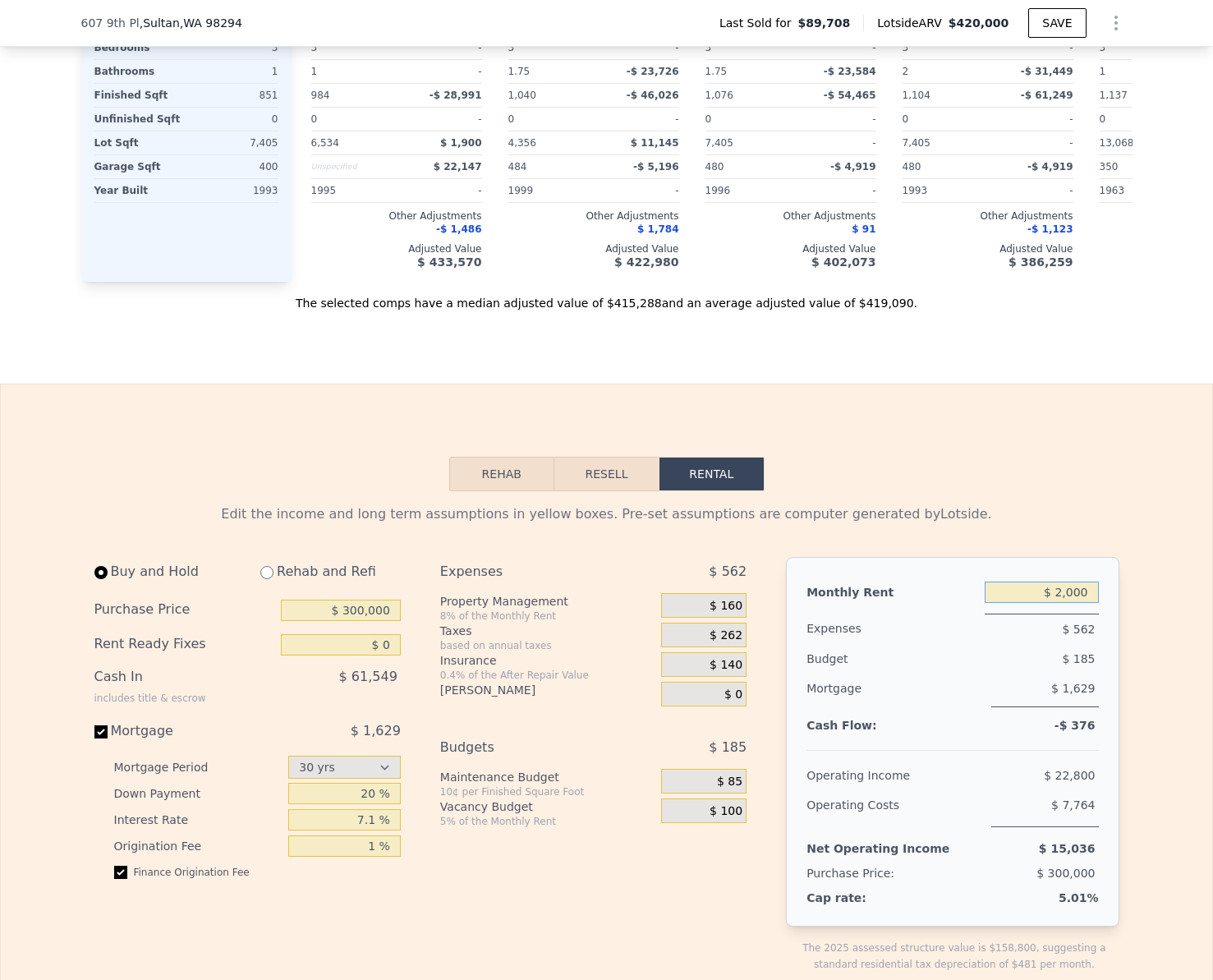
click at [1070, 603] on input "$ 2,000" at bounding box center [1041, 592] width 114 height 22
click at [376, 620] on input "$ 300,000" at bounding box center [340, 610] width 120 height 22
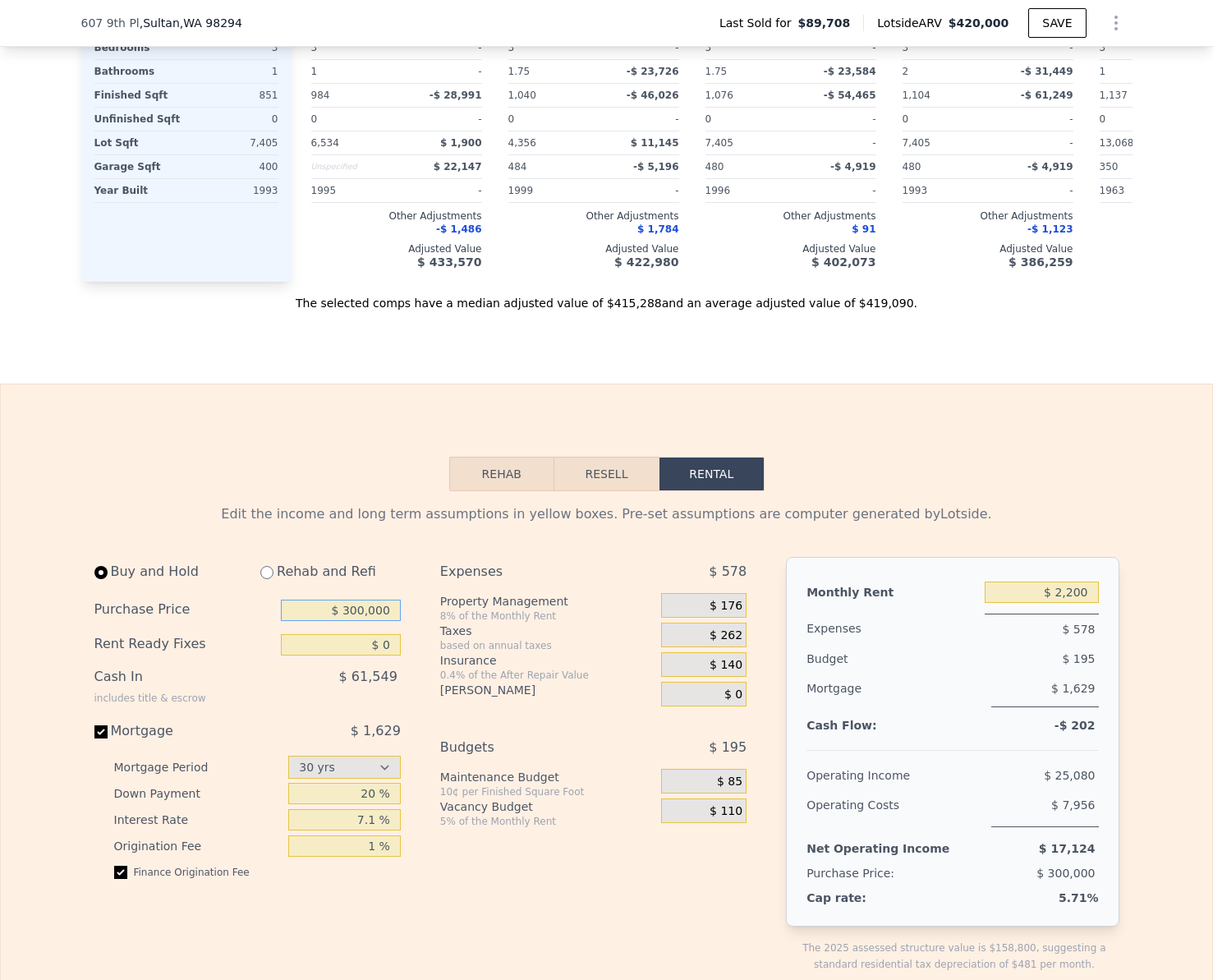
click at [376, 620] on input "$ 300,000" at bounding box center [340, 610] width 120 height 22
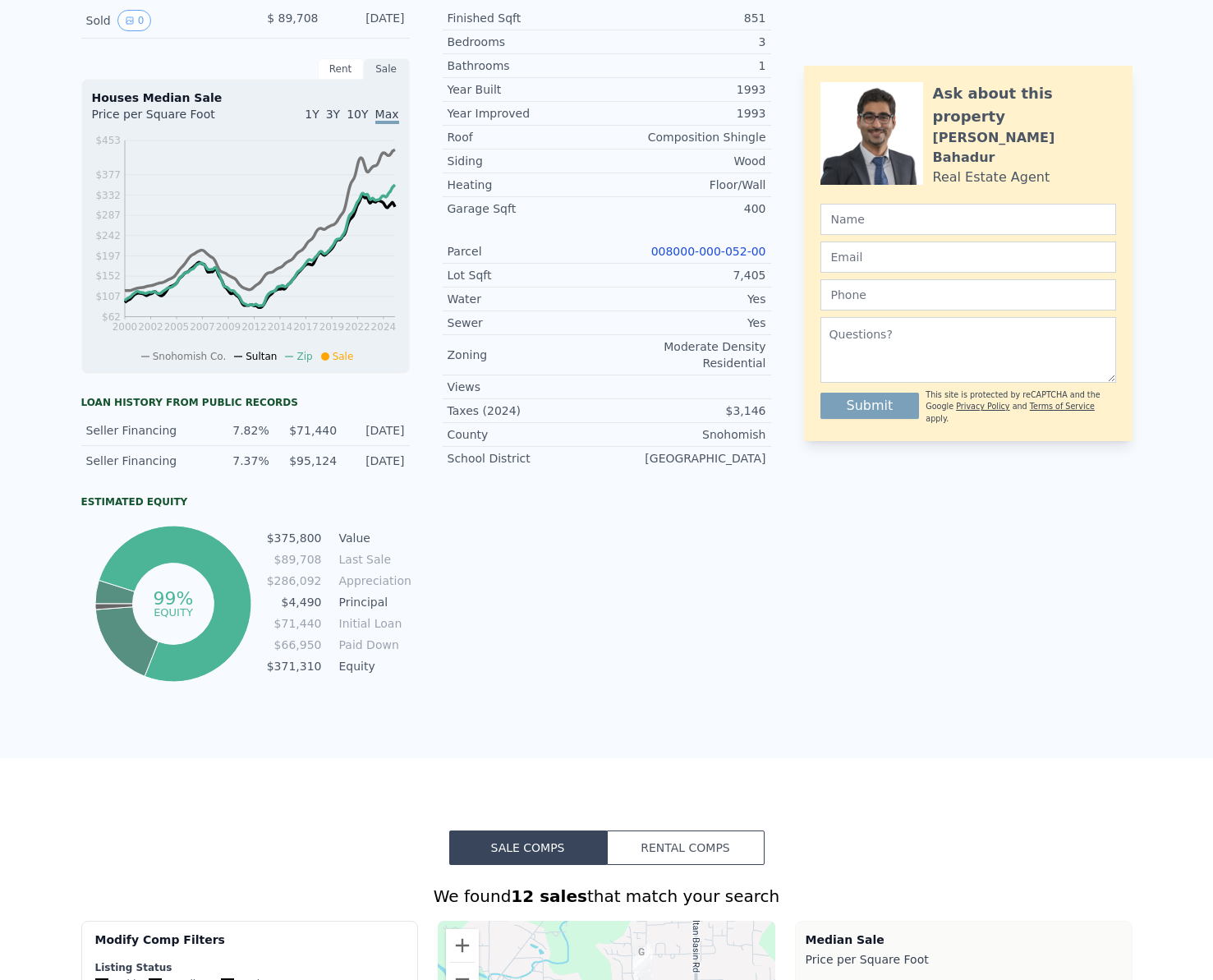
scroll to position [0, 0]
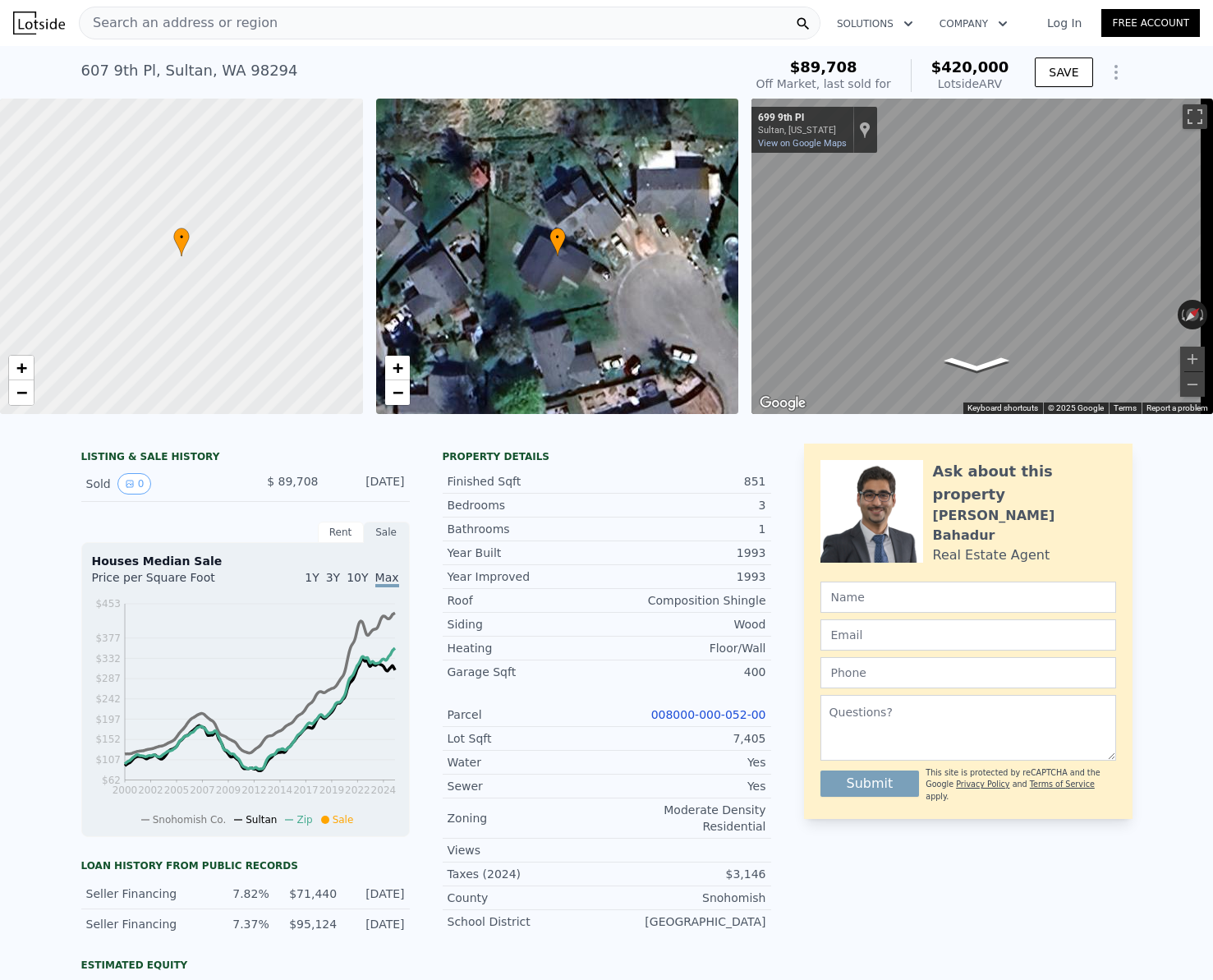
click at [163, 69] on div "[STREET_ADDRESS]" at bounding box center [189, 70] width 217 height 23
type input "$ 1,400"
